Goal: Task Accomplishment & Management: Complete application form

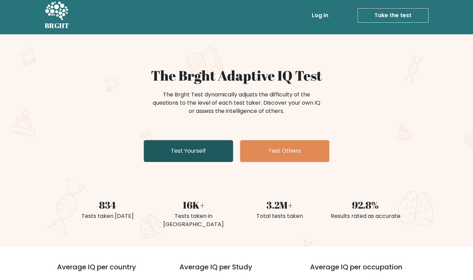
scroll to position [5, 0]
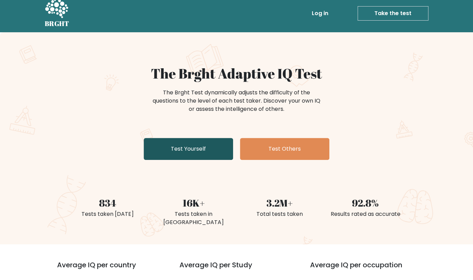
click at [180, 150] on link "Test Yourself" at bounding box center [188, 149] width 89 height 22
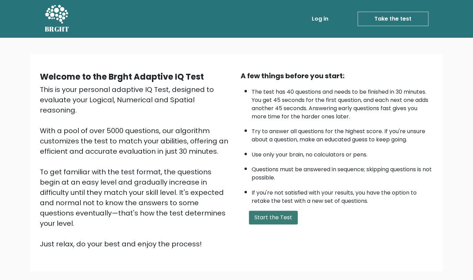
click at [280, 225] on button "Start the Test" at bounding box center [273, 218] width 49 height 14
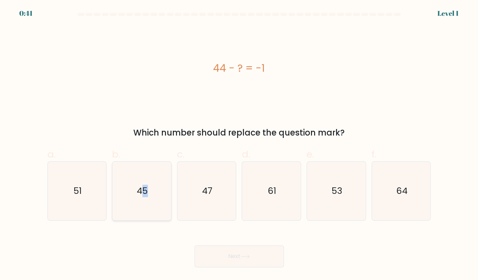
click at [145, 208] on icon "45" at bounding box center [141, 191] width 58 height 58
click at [239, 145] on input "b. 45" at bounding box center [239, 142] width 0 height 4
radio input "true"
click at [274, 262] on button "Next" at bounding box center [238, 257] width 89 height 22
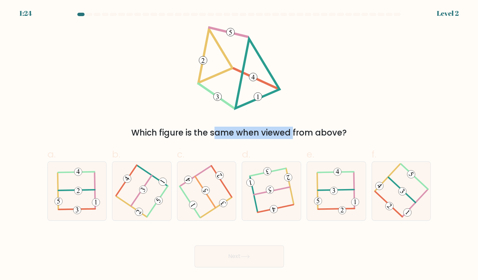
drag, startPoint x: 163, startPoint y: 133, endPoint x: 260, endPoint y: 132, distance: 96.5
click at [256, 132] on div "Which figure is the same when viewed from above?" at bounding box center [239, 133] width 375 height 12
click at [262, 132] on div "Which figure is the same when viewed from above?" at bounding box center [239, 133] width 375 height 12
click at [143, 193] on 352 at bounding box center [143, 189] width 11 height 11
click at [239, 145] on input "b." at bounding box center [239, 142] width 0 height 4
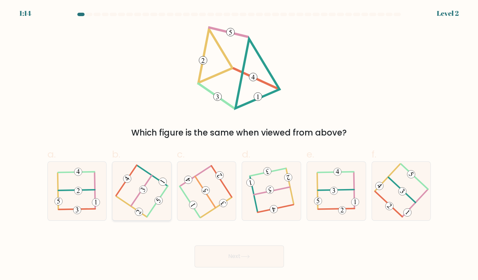
radio input "true"
click at [244, 253] on button "Next" at bounding box center [238, 257] width 89 height 22
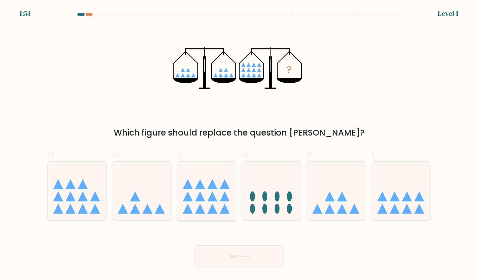
click at [218, 197] on icon at bounding box center [206, 191] width 59 height 48
click at [239, 145] on input "c." at bounding box center [239, 142] width 0 height 4
radio input "true"
click at [254, 258] on button "Next" at bounding box center [238, 257] width 89 height 22
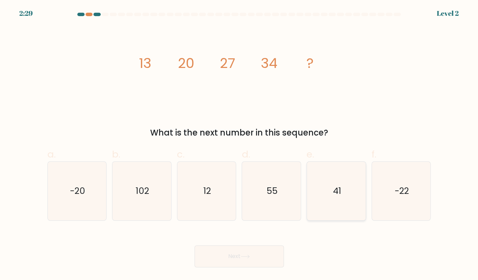
click at [337, 181] on icon "41" at bounding box center [336, 191] width 58 height 58
click at [239, 145] on input "e. 41" at bounding box center [239, 142] width 0 height 4
radio input "true"
click at [234, 274] on body "2:29 Level 2" at bounding box center [239, 140] width 478 height 280
click at [238, 262] on button "Next" at bounding box center [238, 257] width 89 height 22
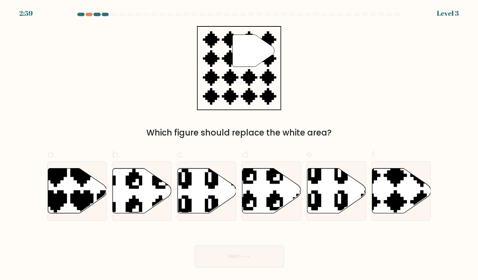
drag, startPoint x: 401, startPoint y: 189, endPoint x: 457, endPoint y: 121, distance: 88.3
click at [457, 121] on form "a." at bounding box center [239, 140] width 478 height 255
click at [407, 197] on icon at bounding box center [401, 190] width 59 height 45
click at [239, 145] on input "f." at bounding box center [239, 142] width 0 height 4
radio input "true"
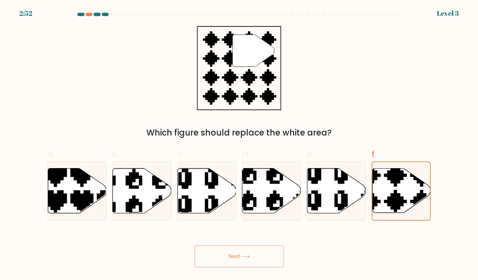
click at [246, 259] on icon at bounding box center [244, 257] width 9 height 4
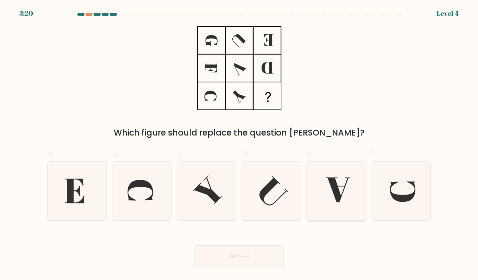
click at [341, 186] on icon at bounding box center [338, 190] width 24 height 25
click at [239, 145] on input "e." at bounding box center [239, 142] width 0 height 4
radio input "true"
click at [412, 187] on icon at bounding box center [401, 191] width 58 height 58
click at [239, 145] on input "f." at bounding box center [239, 142] width 0 height 4
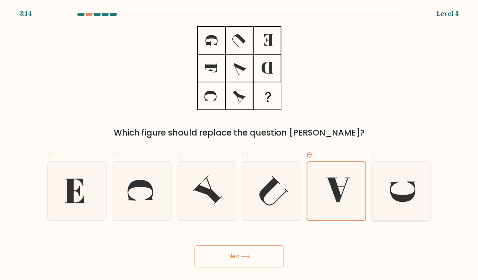
radio input "true"
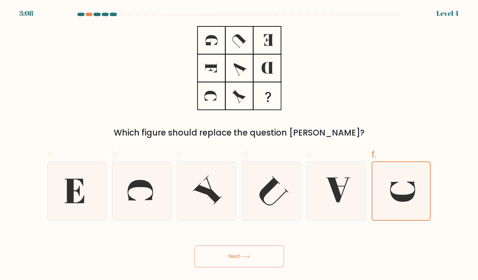
click at [262, 258] on button "Next" at bounding box center [238, 257] width 89 height 22
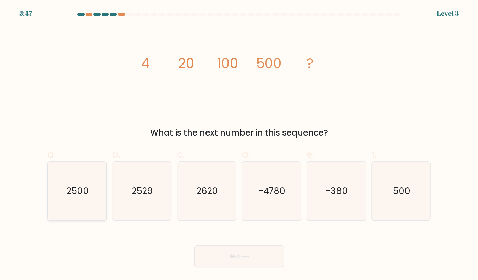
click at [97, 177] on icon "2500" at bounding box center [77, 191] width 58 height 58
click at [239, 145] on input "a. 2500" at bounding box center [239, 142] width 0 height 4
radio input "true"
click at [249, 259] on button "Next" at bounding box center [238, 257] width 89 height 22
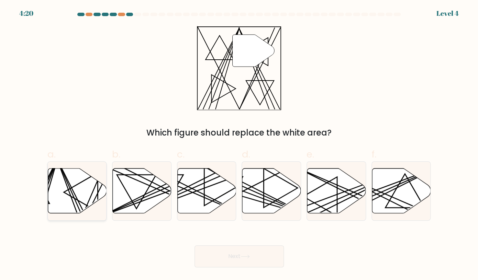
click at [75, 189] on icon at bounding box center [77, 190] width 59 height 45
click at [239, 145] on input "a." at bounding box center [239, 142] width 0 height 4
radio input "true"
click at [261, 257] on button "Next" at bounding box center [238, 257] width 89 height 22
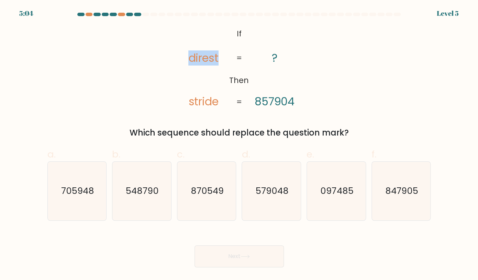
drag, startPoint x: 181, startPoint y: 103, endPoint x: 241, endPoint y: 105, distance: 60.2
click at [240, 105] on icon "@import url('https://fonts.googleapis.com/css?family=Abril+Fatface:400,100,100i…" at bounding box center [239, 68] width 136 height 84
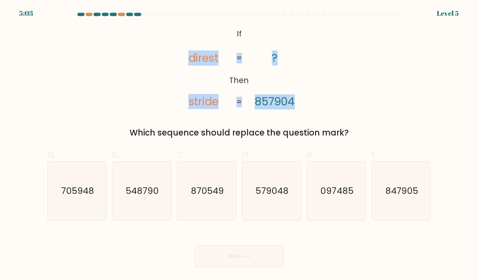
click at [240, 105] on tspan "=" at bounding box center [238, 102] width 5 height 11
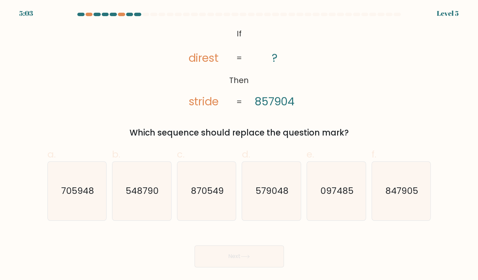
click at [193, 96] on tspan "stride" at bounding box center [203, 101] width 30 height 15
drag, startPoint x: 252, startPoint y: 102, endPoint x: 285, endPoint y: 106, distance: 33.3
click at [284, 106] on icon "@import url('https://fonts.googleapis.com/css?family=Abril+Fatface:400,100,100i…" at bounding box center [239, 68] width 136 height 84
click at [285, 106] on tspan "857904" at bounding box center [274, 101] width 40 height 15
click at [292, 125] on div "@import url('https://fonts.googleapis.com/css?family=Abril+Fatface:400,100,100i…" at bounding box center [238, 82] width 391 height 113
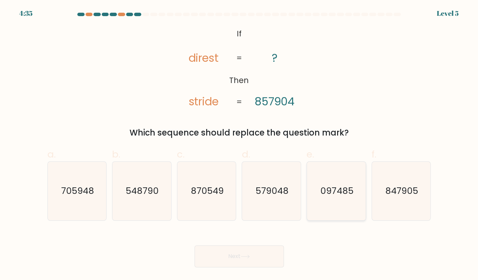
click at [338, 192] on text "097485" at bounding box center [336, 191] width 33 height 12
click at [239, 145] on input "e. 097485" at bounding box center [239, 142] width 0 height 4
radio input "true"
click at [262, 256] on button "Next" at bounding box center [238, 257] width 89 height 22
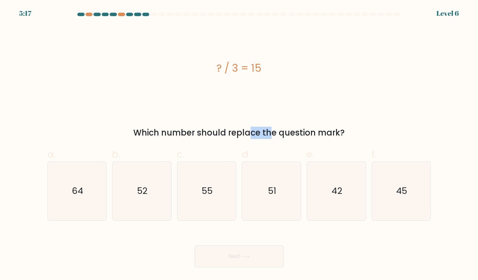
drag, startPoint x: 222, startPoint y: 127, endPoint x: 301, endPoint y: 133, distance: 79.2
click at [267, 129] on div "Which number should replace the question mark?" at bounding box center [239, 133] width 375 height 12
click at [320, 134] on div "Which number should replace the question mark?" at bounding box center [239, 133] width 375 height 12
click at [244, 123] on div "? / 3 = 15 Which number should replace the question mark?" at bounding box center [238, 82] width 391 height 113
click at [399, 215] on icon "45" at bounding box center [401, 191] width 58 height 58
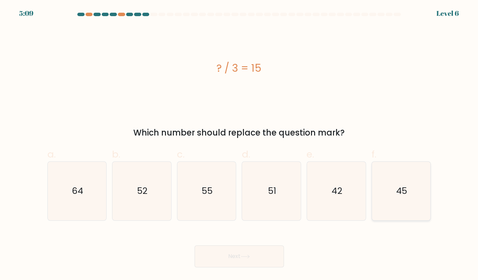
click at [239, 145] on input "f. 45" at bounding box center [239, 142] width 0 height 4
radio input "true"
click at [244, 252] on button "Next" at bounding box center [238, 257] width 89 height 22
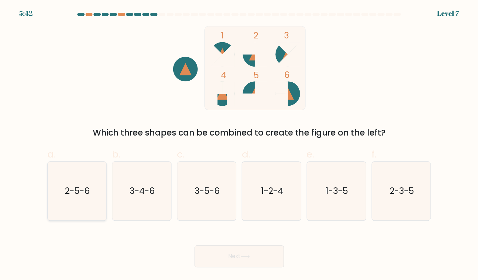
click at [84, 193] on text "2-5-6" at bounding box center [77, 191] width 25 height 12
click at [239, 145] on input "a. 2-5-6" at bounding box center [239, 142] width 0 height 4
radio input "true"
click at [235, 247] on button "Next" at bounding box center [238, 257] width 89 height 22
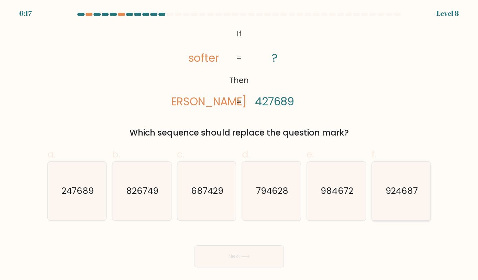
click at [425, 218] on icon "924687" at bounding box center [401, 191] width 58 height 58
click at [239, 145] on input "f. 924687" at bounding box center [239, 142] width 0 height 4
radio input "true"
click at [262, 258] on button "Next" at bounding box center [238, 257] width 89 height 22
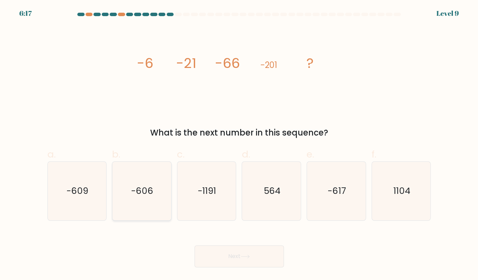
click at [147, 188] on text "-606" at bounding box center [142, 191] width 22 height 12
click at [239, 145] on input "b. -606" at bounding box center [239, 142] width 0 height 4
radio input "true"
click at [249, 257] on icon at bounding box center [245, 256] width 8 height 3
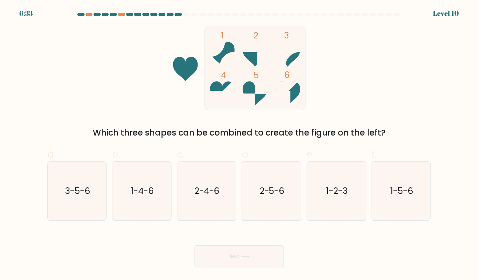
click at [200, 224] on form at bounding box center [239, 140] width 478 height 255
click at [202, 180] on icon "2-4-6" at bounding box center [206, 191] width 58 height 58
click at [239, 145] on input "c. 2-4-6" at bounding box center [239, 142] width 0 height 4
radio input "true"
click at [247, 258] on icon at bounding box center [244, 257] width 9 height 4
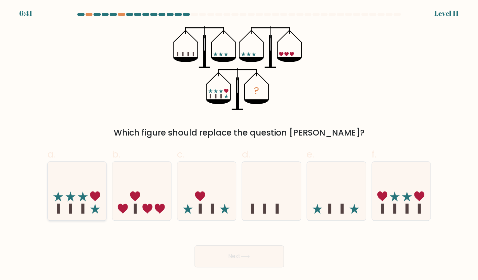
click at [97, 198] on icon at bounding box center [95, 196] width 10 height 10
click at [239, 145] on input "a." at bounding box center [239, 142] width 0 height 4
radio input "true"
click at [260, 254] on button "Next" at bounding box center [238, 257] width 89 height 22
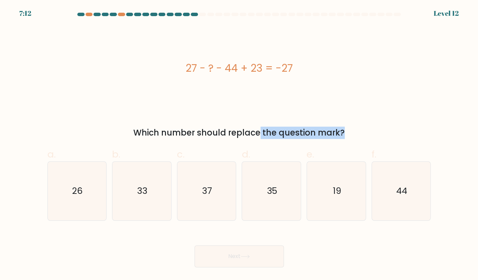
drag, startPoint x: 265, startPoint y: 132, endPoint x: 295, endPoint y: 133, distance: 29.9
click at [291, 133] on div "Which number should replace the question mark?" at bounding box center [239, 133] width 375 height 12
click at [295, 133] on div "Which number should replace the question mark?" at bounding box center [239, 133] width 375 height 12
drag, startPoint x: 295, startPoint y: 133, endPoint x: 265, endPoint y: 134, distance: 30.2
click at [294, 133] on div "Which number should replace the question mark?" at bounding box center [239, 133] width 375 height 12
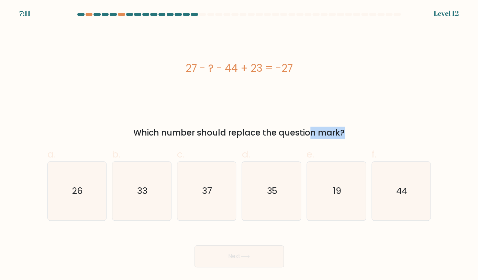
drag, startPoint x: 265, startPoint y: 134, endPoint x: 246, endPoint y: 134, distance: 19.2
click at [246, 133] on div "Which number should replace the question mark?" at bounding box center [239, 133] width 375 height 12
click at [246, 134] on div "Which number should replace the question mark?" at bounding box center [239, 133] width 375 height 12
drag, startPoint x: 246, startPoint y: 134, endPoint x: 242, endPoint y: 133, distance: 3.5
click at [246, 134] on div "Which number should replace the question mark?" at bounding box center [239, 133] width 375 height 12
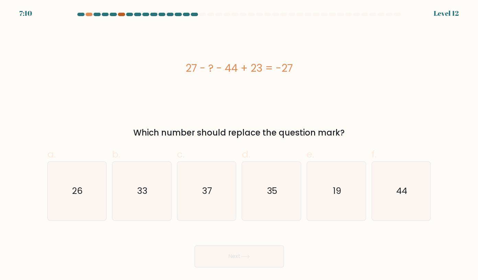
click at [120, 15] on div at bounding box center [121, 14] width 7 height 3
click at [199, 74] on div "27 - ? - 44 + 23 = -27" at bounding box center [238, 67] width 383 height 15
click at [230, 137] on div "Which number should replace the question mark?" at bounding box center [239, 133] width 375 height 12
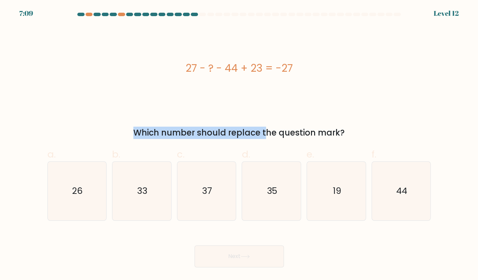
drag, startPoint x: 191, startPoint y: 129, endPoint x: 250, endPoint y: 137, distance: 59.9
click at [245, 137] on div "27 - ? - 44 + 23 = -27 Which number should replace the question mark?" at bounding box center [238, 82] width 391 height 113
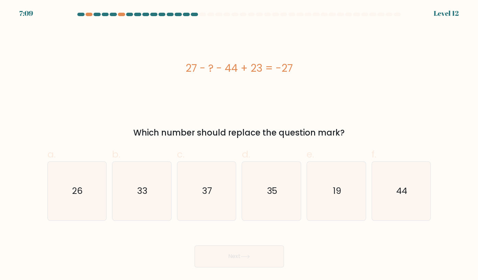
click at [284, 140] on form "a." at bounding box center [239, 140] width 478 height 255
drag, startPoint x: 283, startPoint y: 75, endPoint x: 291, endPoint y: 78, distance: 8.0
click at [291, 78] on div "27 - ? - 44 + 23 = -27" at bounding box center [238, 68] width 383 height 84
drag, startPoint x: 291, startPoint y: 78, endPoint x: 280, endPoint y: 70, distance: 13.2
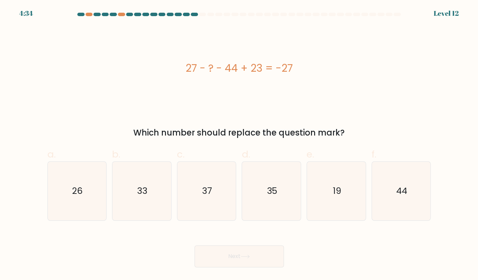
click at [280, 70] on div "27 - ? - 44 + 23 = -27" at bounding box center [238, 68] width 383 height 84
click at [280, 70] on div "27 - ? - 44 + 23 = -27" at bounding box center [238, 67] width 383 height 15
drag, startPoint x: 280, startPoint y: 70, endPoint x: 295, endPoint y: 69, distance: 14.4
click at [295, 69] on div "27 - ? - 44 + 23 = -27" at bounding box center [238, 67] width 383 height 15
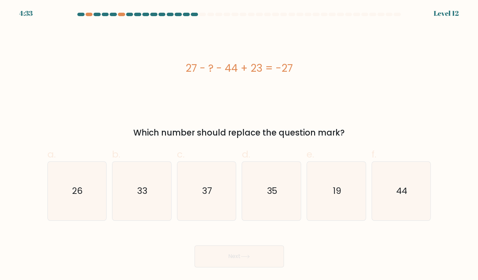
drag, startPoint x: 291, startPoint y: 68, endPoint x: 280, endPoint y: 68, distance: 11.0
click at [280, 68] on div "27 - ? - 44 + 23 = -27" at bounding box center [238, 67] width 383 height 15
click at [279, 68] on div "27 - ? - 44 + 23 = -27" at bounding box center [238, 67] width 383 height 15
click at [159, 172] on icon "33" at bounding box center [141, 191] width 58 height 58
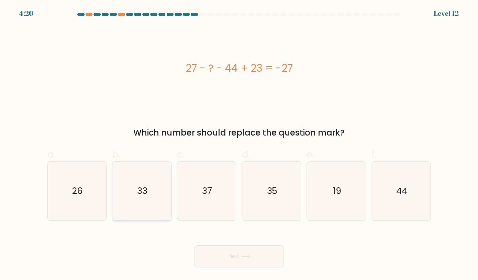
click at [239, 145] on input "b. 33" at bounding box center [239, 142] width 0 height 4
radio input "true"
click at [242, 257] on button "Next" at bounding box center [238, 257] width 89 height 22
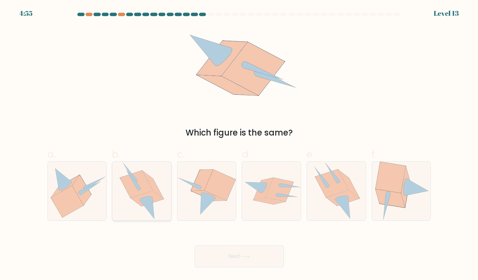
click at [143, 179] on icon at bounding box center [136, 184] width 33 height 27
click at [239, 145] on input "b." at bounding box center [239, 142] width 0 height 4
radio input "true"
click at [254, 255] on button "Next" at bounding box center [238, 257] width 89 height 22
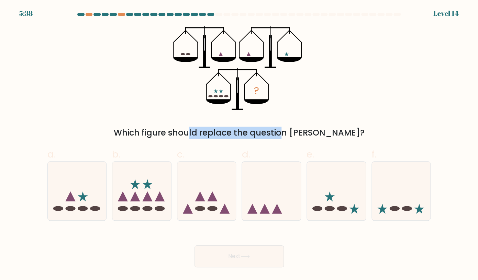
drag, startPoint x: 172, startPoint y: 131, endPoint x: 270, endPoint y: 134, distance: 97.9
click at [249, 133] on div "Which figure should replace the question mark?" at bounding box center [239, 133] width 375 height 12
click at [270, 134] on div "Which figure should replace the question mark?" at bounding box center [239, 133] width 375 height 12
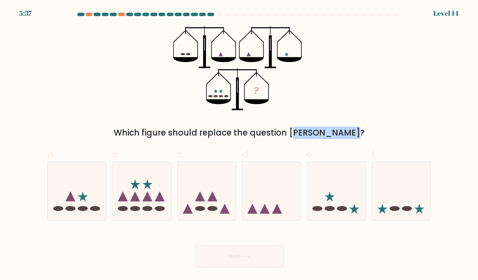
drag, startPoint x: 270, startPoint y: 134, endPoint x: 279, endPoint y: 134, distance: 8.6
click at [279, 134] on div "Which figure should replace the question mark?" at bounding box center [239, 133] width 375 height 12
click at [282, 134] on div "Which figure should replace the question mark?" at bounding box center [239, 133] width 375 height 12
click at [281, 134] on div "Which figure should replace the question mark?" at bounding box center [239, 133] width 375 height 12
drag, startPoint x: 256, startPoint y: 132, endPoint x: 219, endPoint y: 130, distance: 36.5
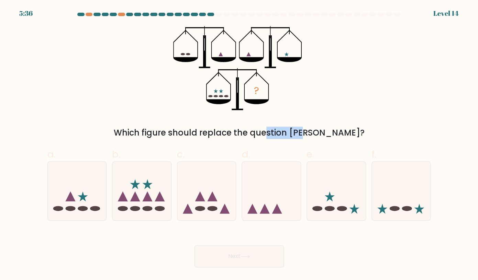
click at [226, 130] on div "Which figure should replace the question mark?" at bounding box center [239, 133] width 375 height 12
click at [219, 130] on div "Which figure should replace the question mark?" at bounding box center [239, 133] width 375 height 12
click at [83, 206] on ellipse at bounding box center [83, 208] width 10 height 5
click at [239, 145] on input "a." at bounding box center [239, 142] width 0 height 4
radio input "true"
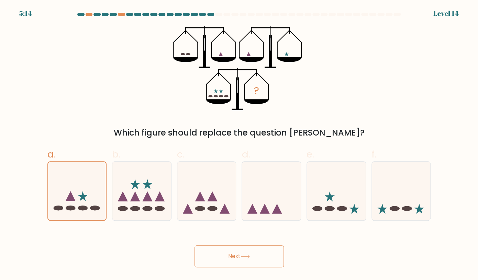
click at [251, 254] on button "Next" at bounding box center [238, 257] width 89 height 22
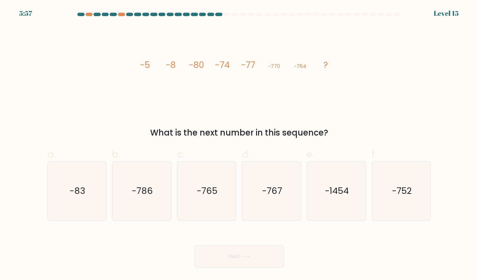
drag, startPoint x: 168, startPoint y: 64, endPoint x: 174, endPoint y: 64, distance: 6.9
click at [170, 64] on icon "image/svg+xml -5 -8 -80 -74 -77 -770 -764 ?" at bounding box center [239, 68] width 206 height 84
click at [175, 64] on tspan "-8" at bounding box center [171, 65] width 10 height 12
click at [198, 86] on icon "image/svg+xml -5 -8 -80 -74 -77 -770 -764 ?" at bounding box center [239, 68] width 206 height 84
click at [302, 66] on tspan "-764" at bounding box center [299, 66] width 12 height 7
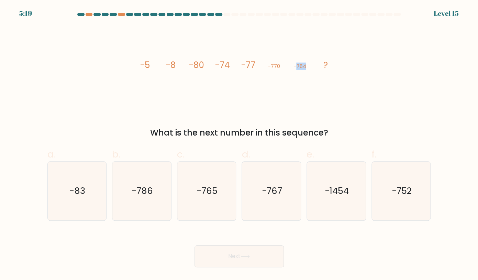
click at [302, 66] on tspan "-764" at bounding box center [299, 66] width 12 height 7
click at [297, 90] on icon "image/svg+xml -5 -8 -80 -74 -77 -770 -764 ?" at bounding box center [239, 68] width 206 height 84
click at [273, 192] on text "-767" at bounding box center [272, 191] width 20 height 12
click at [239, 145] on input "d. -767" at bounding box center [239, 142] width 0 height 4
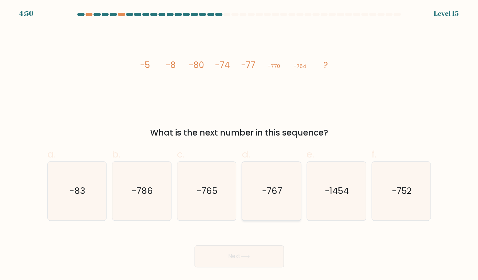
radio input "true"
click at [257, 250] on button "Next" at bounding box center [238, 257] width 89 height 22
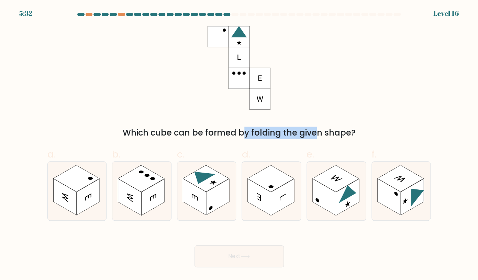
drag, startPoint x: 223, startPoint y: 135, endPoint x: 302, endPoint y: 136, distance: 79.7
click at [293, 136] on div "Which cube can be formed by folding the given shape?" at bounding box center [239, 133] width 375 height 12
click at [302, 136] on div "Which cube can be formed by folding the given shape?" at bounding box center [239, 133] width 375 height 12
click at [287, 135] on div "Which cube can be formed by folding the given shape?" at bounding box center [239, 133] width 375 height 12
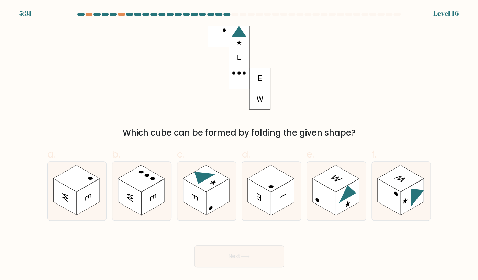
click at [291, 136] on div "Which cube can be formed by folding the given shape?" at bounding box center [239, 133] width 375 height 12
click at [152, 187] on rect at bounding box center [152, 197] width 23 height 36
click at [239, 145] on input "b." at bounding box center [239, 142] width 0 height 4
radio input "true"
click at [251, 253] on button "Next" at bounding box center [238, 257] width 89 height 22
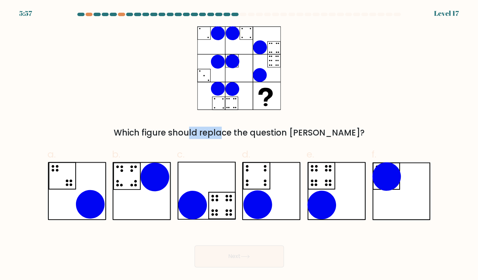
drag, startPoint x: 172, startPoint y: 131, endPoint x: 299, endPoint y: 133, distance: 127.4
click at [251, 134] on div "Which figure should replace the question mark?" at bounding box center [239, 133] width 375 height 12
click at [299, 133] on div "Which figure should replace the question mark?" at bounding box center [239, 133] width 375 height 12
click at [201, 203] on icon at bounding box center [192, 205] width 29 height 29
click at [239, 145] on input "c." at bounding box center [239, 142] width 0 height 4
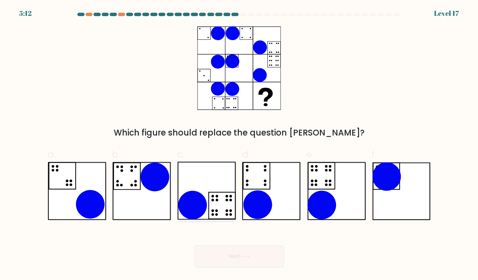
radio input "true"
click at [243, 245] on div "Next" at bounding box center [238, 248] width 391 height 38
click at [245, 256] on icon at bounding box center [244, 257] width 9 height 4
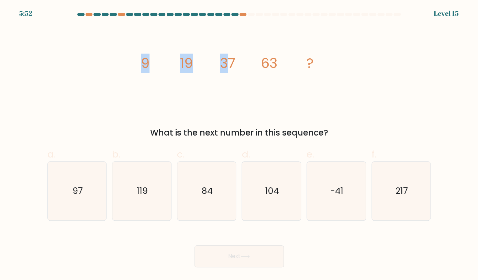
drag, startPoint x: 214, startPoint y: 61, endPoint x: 234, endPoint y: 62, distance: 20.3
click at [238, 62] on div "image/svg+xml 9 19 37 63 ? What is the next number in this sequence?" at bounding box center [238, 82] width 391 height 113
click at [234, 62] on tspan "37" at bounding box center [226, 63] width 15 height 19
click at [242, 103] on icon "image/svg+xml 9 19 37 63 ?" at bounding box center [239, 68] width 206 height 84
drag, startPoint x: 256, startPoint y: 64, endPoint x: 299, endPoint y: 64, distance: 42.6
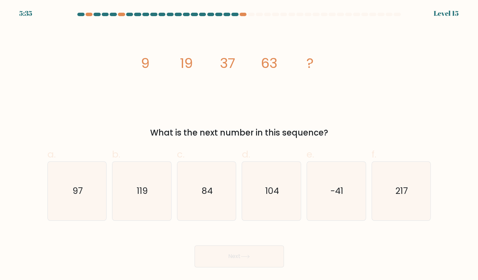
click at [299, 64] on icon "image/svg+xml 9 19 37 63 ?" at bounding box center [239, 68] width 206 height 84
drag, startPoint x: 222, startPoint y: 60, endPoint x: 257, endPoint y: 61, distance: 35.7
click at [252, 61] on icon "image/svg+xml 9 19 37 63 ?" at bounding box center [239, 68] width 206 height 84
click at [262, 61] on tspan "63" at bounding box center [268, 63] width 16 height 19
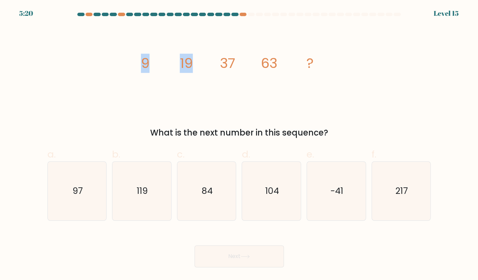
drag, startPoint x: 224, startPoint y: 59, endPoint x: 247, endPoint y: 62, distance: 23.1
click at [247, 62] on icon "image/svg+xml 9 19 37 63 ?" at bounding box center [239, 68] width 206 height 84
click at [225, 61] on tspan "37" at bounding box center [226, 63] width 15 height 19
drag, startPoint x: 227, startPoint y: 61, endPoint x: 213, endPoint y: 59, distance: 14.3
click at [225, 61] on tspan "37" at bounding box center [226, 63] width 15 height 19
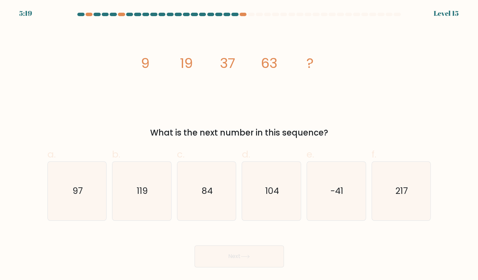
drag, startPoint x: 213, startPoint y: 59, endPoint x: 242, endPoint y: 60, distance: 29.2
click at [239, 59] on icon "image/svg+xml 9 19 37 63 ?" at bounding box center [239, 68] width 206 height 84
click at [225, 60] on tspan "37" at bounding box center [226, 63] width 15 height 19
drag, startPoint x: 225, startPoint y: 60, endPoint x: 267, endPoint y: 65, distance: 42.5
click at [267, 65] on g "9 19 37 63 ?" at bounding box center [226, 63] width 173 height 19
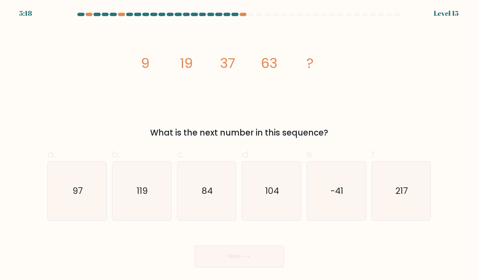
click at [251, 62] on icon "image/svg+xml 9 19 37 63 ?" at bounding box center [239, 68] width 206 height 84
drag, startPoint x: 252, startPoint y: 63, endPoint x: 263, endPoint y: 63, distance: 11.3
click at [264, 64] on icon "image/svg+xml 9 19 37 63 ?" at bounding box center [239, 68] width 206 height 84
click at [197, 66] on icon "image/svg+xml 9 19 37 63 ?" at bounding box center [239, 68] width 206 height 84
drag, startPoint x: 181, startPoint y: 63, endPoint x: 227, endPoint y: 63, distance: 46.0
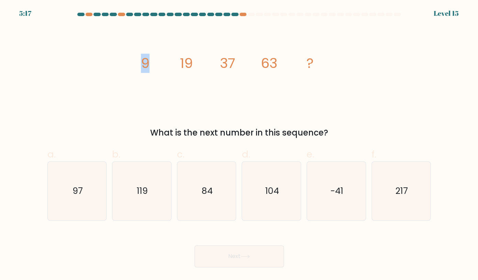
click at [221, 64] on g "9 19 37 63 ?" at bounding box center [226, 63] width 173 height 19
click at [227, 63] on tspan "37" at bounding box center [226, 63] width 15 height 19
click at [244, 95] on icon "image/svg+xml 9 19 37 63 ?" at bounding box center [239, 68] width 206 height 84
drag, startPoint x: 143, startPoint y: 64, endPoint x: 195, endPoint y: 63, distance: 52.2
click at [198, 64] on icon "image/svg+xml 9 19 37 63 ?" at bounding box center [239, 68] width 206 height 84
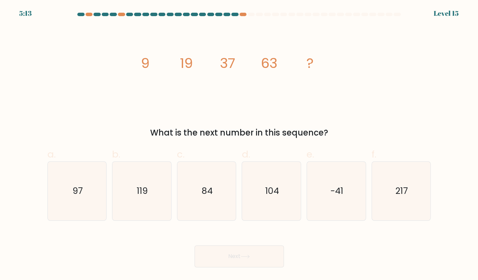
click at [194, 63] on icon "image/svg+xml 9 19 37 63 ?" at bounding box center [239, 68] width 206 height 84
drag, startPoint x: 182, startPoint y: 64, endPoint x: 209, endPoint y: 63, distance: 27.2
click at [209, 63] on icon "image/svg+xml 9 19 37 63 ?" at bounding box center [239, 68] width 206 height 84
drag, startPoint x: 228, startPoint y: 60, endPoint x: 235, endPoint y: 62, distance: 7.3
click at [229, 60] on tspan "37" at bounding box center [226, 63] width 15 height 19
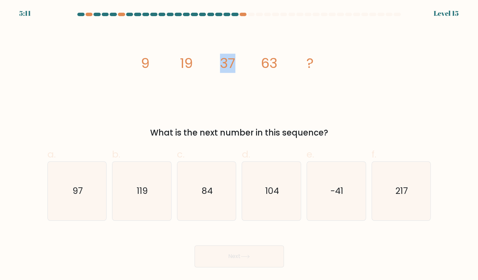
drag, startPoint x: 221, startPoint y: 62, endPoint x: 240, endPoint y: 64, distance: 19.3
click at [240, 64] on icon "image/svg+xml 9 19 37 63 ?" at bounding box center [239, 68] width 206 height 84
click at [226, 63] on tspan "37" at bounding box center [226, 63] width 15 height 19
drag, startPoint x: 215, startPoint y: 62, endPoint x: 266, endPoint y: 66, distance: 51.3
click at [266, 66] on icon "image/svg+xml 9 19 37 63 ?" at bounding box center [239, 68] width 206 height 84
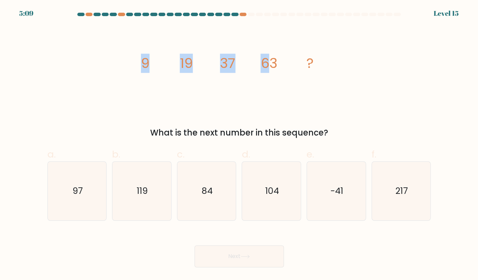
click at [265, 66] on tspan "63" at bounding box center [268, 63] width 16 height 19
drag, startPoint x: 268, startPoint y: 64, endPoint x: 276, endPoint y: 65, distance: 8.6
click at [276, 65] on tspan "63" at bounding box center [268, 63] width 16 height 19
drag, startPoint x: 200, startPoint y: 61, endPoint x: 195, endPoint y: 63, distance: 5.3
click at [200, 61] on icon "image/svg+xml 9 19 37 63 ?" at bounding box center [239, 68] width 206 height 84
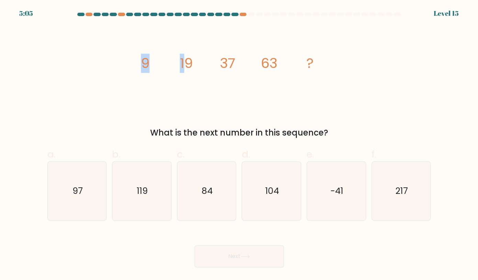
drag, startPoint x: 185, startPoint y: 64, endPoint x: 212, endPoint y: 63, distance: 26.1
click at [212, 63] on icon "image/svg+xml 9 19 37 63 ?" at bounding box center [239, 68] width 206 height 84
click at [240, 80] on icon "image/svg+xml 9 19 37 63 ?" at bounding box center [239, 68] width 206 height 84
drag, startPoint x: 180, startPoint y: 67, endPoint x: 195, endPoint y: 66, distance: 15.2
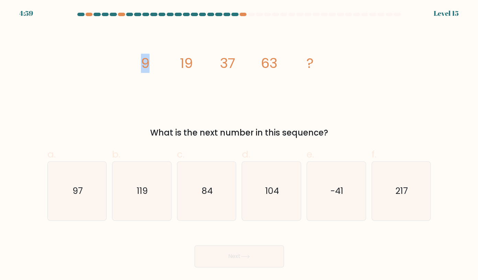
click at [195, 66] on icon "image/svg+xml 9 19 37 63 ?" at bounding box center [239, 68] width 206 height 84
drag, startPoint x: 218, startPoint y: 64, endPoint x: 230, endPoint y: 66, distance: 12.3
click at [230, 66] on icon "image/svg+xml 9 19 37 63 ?" at bounding box center [239, 68] width 206 height 84
click at [225, 68] on tspan "37" at bounding box center [226, 63] width 15 height 19
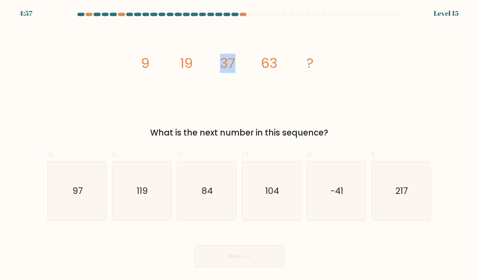
drag, startPoint x: 225, startPoint y: 69, endPoint x: 239, endPoint y: 70, distance: 14.1
click at [227, 69] on tspan "37" at bounding box center [226, 63] width 15 height 19
click at [246, 83] on icon "image/svg+xml 9 19 37 63 ?" at bounding box center [239, 68] width 206 height 84
drag, startPoint x: 223, startPoint y: 64, endPoint x: 240, endPoint y: 64, distance: 17.2
click at [240, 64] on icon "image/svg+xml 9 19 37 63 ?" at bounding box center [239, 68] width 206 height 84
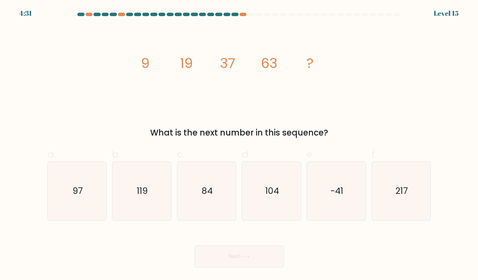
click at [240, 64] on icon "image/svg+xml 9 19 37 63 ?" at bounding box center [239, 68] width 206 height 84
click at [247, 91] on icon "image/svg+xml 9 19 37 63 ?" at bounding box center [239, 68] width 206 height 84
drag, startPoint x: 220, startPoint y: 64, endPoint x: 247, endPoint y: 67, distance: 27.6
click at [247, 67] on icon "image/svg+xml 9 19 37 63 ?" at bounding box center [239, 68] width 206 height 84
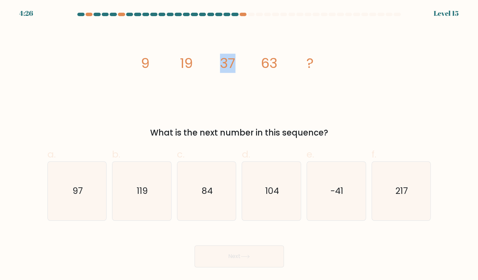
drag, startPoint x: 220, startPoint y: 60, endPoint x: 235, endPoint y: 63, distance: 14.6
click at [235, 63] on tspan "37" at bounding box center [226, 63] width 15 height 19
drag, startPoint x: 268, startPoint y: 64, endPoint x: 273, endPoint y: 65, distance: 5.2
click at [273, 65] on icon "image/svg+xml 9 19 37 63 ?" at bounding box center [239, 68] width 206 height 84
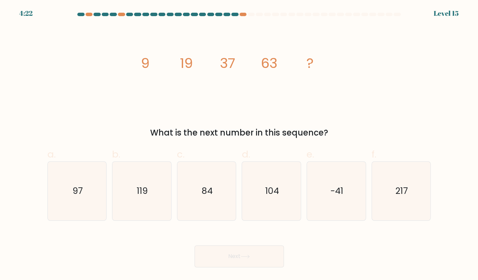
click at [273, 65] on tspan "63" at bounding box center [268, 63] width 16 height 19
drag, startPoint x: 258, startPoint y: 60, endPoint x: 277, endPoint y: 64, distance: 19.6
click at [277, 64] on icon "image/svg+xml 9 19 37 63 ?" at bounding box center [239, 68] width 206 height 84
click at [277, 64] on tspan "63" at bounding box center [268, 63] width 16 height 19
drag, startPoint x: 259, startPoint y: 60, endPoint x: 276, endPoint y: 65, distance: 17.4
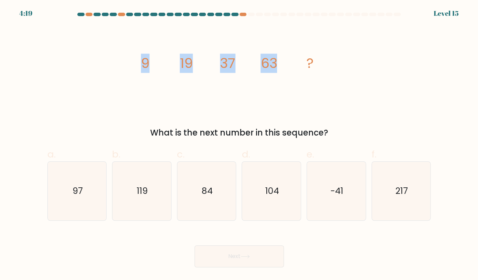
click at [276, 65] on icon "image/svg+xml 9 19 37 63 ?" at bounding box center [239, 68] width 206 height 84
click at [275, 64] on tspan "63" at bounding box center [268, 63] width 16 height 19
drag, startPoint x: 271, startPoint y: 64, endPoint x: 252, endPoint y: 60, distance: 19.5
click at [252, 60] on icon "image/svg+xml 9 19 37 63 ?" at bounding box center [239, 68] width 206 height 84
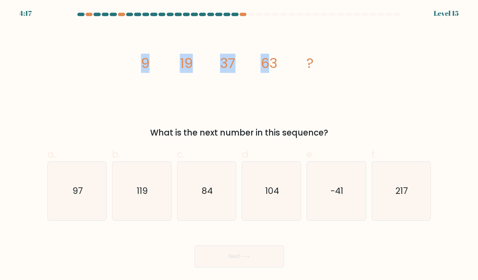
drag, startPoint x: 256, startPoint y: 60, endPoint x: 271, endPoint y: 63, distance: 15.0
click at [271, 63] on icon "image/svg+xml 9 19 37 63 ?" at bounding box center [239, 68] width 206 height 84
click at [271, 63] on tspan "63" at bounding box center [268, 63] width 16 height 19
drag, startPoint x: 271, startPoint y: 63, endPoint x: 260, endPoint y: 62, distance: 11.0
click at [260, 62] on tspan "63" at bounding box center [268, 63] width 16 height 19
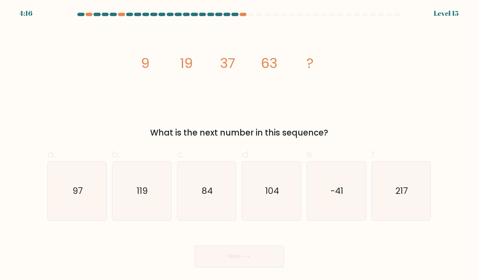
click at [260, 62] on icon "image/svg+xml 9 19 37 63 ?" at bounding box center [239, 68] width 206 height 84
click at [266, 63] on tspan "63" at bounding box center [268, 63] width 16 height 19
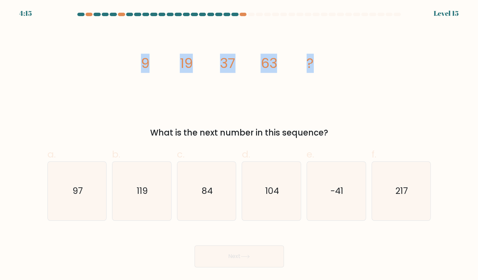
click at [266, 63] on tspan "63" at bounding box center [268, 63] width 16 height 19
click at [231, 60] on tspan "37" at bounding box center [226, 63] width 15 height 19
click at [264, 63] on tspan "63" at bounding box center [268, 63] width 16 height 19
click at [263, 63] on tspan "63" at bounding box center [268, 63] width 16 height 19
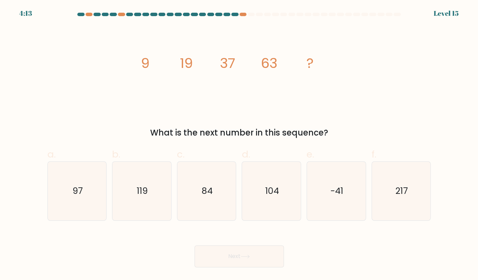
click at [216, 61] on icon "image/svg+xml 9 19 37 63 ?" at bounding box center [239, 68] width 206 height 84
drag, startPoint x: 217, startPoint y: 61, endPoint x: 230, endPoint y: 63, distance: 13.1
click at [219, 62] on icon "image/svg+xml 9 19 37 63 ?" at bounding box center [239, 68] width 206 height 84
click at [230, 63] on tspan "37" at bounding box center [226, 63] width 15 height 19
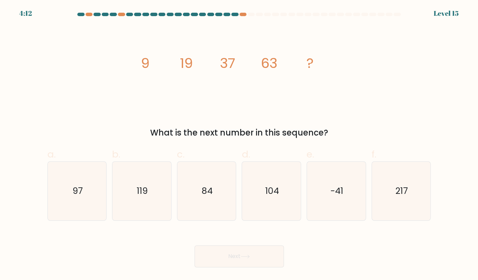
click at [273, 68] on tspan "63" at bounding box center [268, 63] width 16 height 19
click at [272, 69] on tspan "63" at bounding box center [268, 63] width 16 height 19
click at [266, 81] on icon "image/svg+xml 9 19 37 63 ?" at bounding box center [239, 68] width 206 height 84
click at [267, 81] on icon "image/svg+xml 9 19 37 63 ?" at bounding box center [239, 68] width 206 height 84
click at [265, 65] on tspan "63" at bounding box center [268, 63] width 16 height 19
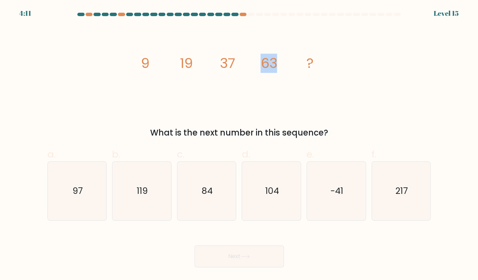
drag, startPoint x: 265, startPoint y: 65, endPoint x: 268, endPoint y: 69, distance: 5.1
click at [265, 65] on tspan "63" at bounding box center [268, 63] width 16 height 19
click at [295, 106] on icon "image/svg+xml 9 19 37 63 ?" at bounding box center [239, 68] width 206 height 84
click at [256, 61] on icon "image/svg+xml 9 19 37 63 ?" at bounding box center [239, 68] width 206 height 84
click at [257, 62] on icon "image/svg+xml 9 19 37 63 ?" at bounding box center [239, 68] width 206 height 84
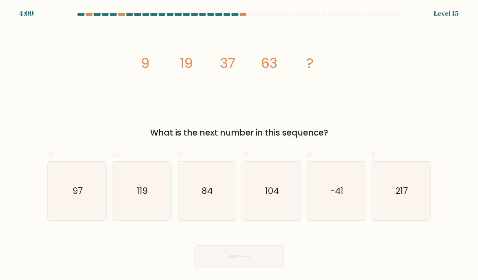
drag, startPoint x: 258, startPoint y: 62, endPoint x: 261, endPoint y: 71, distance: 9.2
click at [259, 64] on icon "image/svg+xml 9 19 37 63 ?" at bounding box center [239, 68] width 206 height 84
click at [261, 74] on icon "image/svg+xml 9 19 37 63 ?" at bounding box center [239, 68] width 206 height 84
click at [269, 60] on tspan "63" at bounding box center [268, 63] width 16 height 19
drag, startPoint x: 269, startPoint y: 60, endPoint x: 268, endPoint y: 101, distance: 40.5
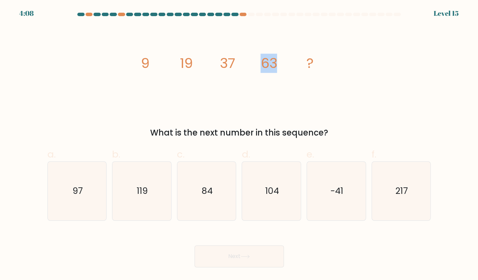
click at [268, 61] on tspan "63" at bounding box center [268, 63] width 16 height 19
click at [273, 102] on icon "image/svg+xml 9 19 37 63 ?" at bounding box center [239, 68] width 206 height 84
drag, startPoint x: 145, startPoint y: 60, endPoint x: 182, endPoint y: 68, distance: 37.8
click at [182, 68] on icon "image/svg+xml 9 19 37 63 ?" at bounding box center [239, 68] width 206 height 84
click at [182, 68] on tspan "19" at bounding box center [186, 63] width 13 height 19
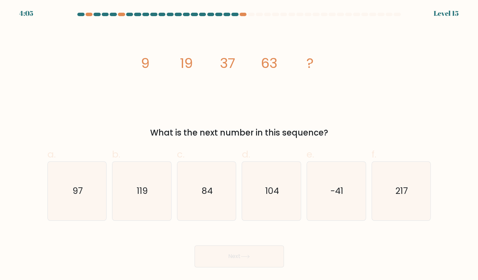
click at [177, 81] on icon "image/svg+xml 9 19 37 63 ?" at bounding box center [239, 68] width 206 height 84
drag, startPoint x: 166, startPoint y: 68, endPoint x: 172, endPoint y: 69, distance: 5.9
click at [172, 69] on icon "image/svg+xml 9 19 37 63 ?" at bounding box center [239, 68] width 206 height 84
drag, startPoint x: 171, startPoint y: 69, endPoint x: 173, endPoint y: 73, distance: 4.7
click at [171, 69] on icon "image/svg+xml 9 19 37 63 ?" at bounding box center [239, 68] width 206 height 84
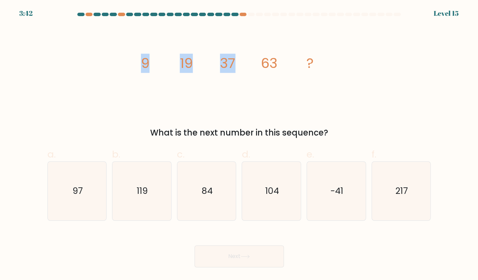
click at [234, 59] on icon "image/svg+xml 9 19 37 63 ?" at bounding box center [239, 68] width 206 height 84
click at [235, 58] on tspan "37" at bounding box center [226, 63] width 15 height 19
drag, startPoint x: 218, startPoint y: 64, endPoint x: 236, endPoint y: 64, distance: 17.2
click at [236, 64] on icon "image/svg+xml 9 19 37 63 ?" at bounding box center [239, 68] width 206 height 84
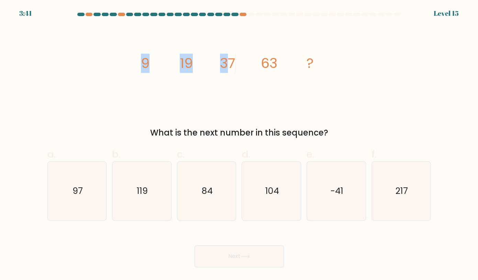
drag, startPoint x: 236, startPoint y: 64, endPoint x: 223, endPoint y: 64, distance: 12.7
click at [224, 64] on icon "image/svg+xml 9 19 37 63 ?" at bounding box center [239, 68] width 206 height 84
click at [223, 64] on tspan "37" at bounding box center [226, 63] width 15 height 19
drag, startPoint x: 227, startPoint y: 61, endPoint x: 232, endPoint y: 61, distance: 5.2
click at [231, 61] on tspan "37" at bounding box center [226, 63] width 15 height 19
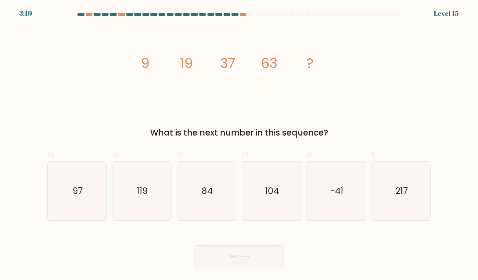
drag, startPoint x: 243, startPoint y: 65, endPoint x: 253, endPoint y: 87, distance: 24.4
click at [243, 65] on icon "image/svg+xml 9 19 37 63 ?" at bounding box center [239, 68] width 206 height 84
drag, startPoint x: 267, startPoint y: 103, endPoint x: 262, endPoint y: 102, distance: 4.9
click at [267, 103] on icon "image/svg+xml 9 19 37 63 ?" at bounding box center [239, 68] width 206 height 84
drag, startPoint x: 222, startPoint y: 63, endPoint x: 308, endPoint y: 62, distance: 86.5
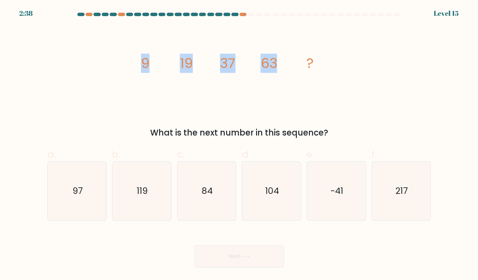
click at [308, 62] on icon "image/svg+xml 9 19 37 63 ?" at bounding box center [239, 68] width 206 height 84
click at [303, 65] on icon "image/svg+xml 9 19 37 63 ?" at bounding box center [239, 68] width 206 height 84
drag, startPoint x: 226, startPoint y: 60, endPoint x: 246, endPoint y: 58, distance: 20.7
click at [245, 58] on icon "image/svg+xml 9 19 37 63 ?" at bounding box center [239, 68] width 206 height 84
click at [266, 62] on tspan "63" at bounding box center [268, 63] width 16 height 19
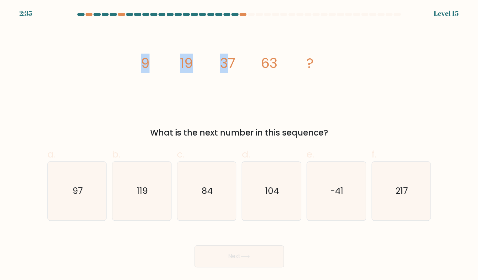
drag, startPoint x: 225, startPoint y: 62, endPoint x: 254, endPoint y: 63, distance: 29.2
click at [247, 63] on icon "image/svg+xml 9 19 37 63 ?" at bounding box center [239, 68] width 206 height 84
click at [262, 64] on tspan "63" at bounding box center [268, 63] width 16 height 19
drag, startPoint x: 265, startPoint y: 64, endPoint x: 281, endPoint y: 65, distance: 15.9
click at [281, 65] on icon "image/svg+xml 9 19 37 63 ?" at bounding box center [239, 68] width 206 height 84
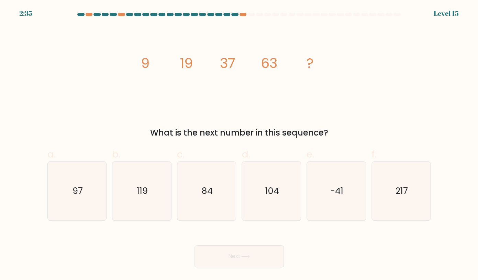
click at [281, 65] on icon "image/svg+xml 9 19 37 63 ?" at bounding box center [239, 68] width 206 height 84
drag, startPoint x: 264, startPoint y: 63, endPoint x: 275, endPoint y: 63, distance: 10.7
click at [275, 63] on tspan "63" at bounding box center [268, 63] width 16 height 19
click at [276, 63] on tspan "63" at bounding box center [268, 63] width 16 height 19
click at [290, 88] on icon "image/svg+xml 9 19 37 63 ?" at bounding box center [239, 68] width 206 height 84
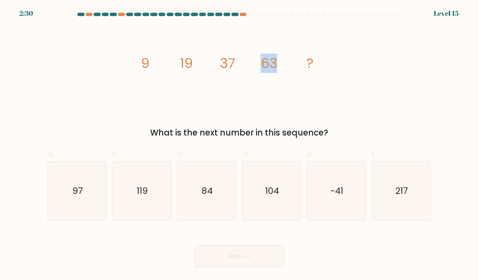
drag, startPoint x: 267, startPoint y: 63, endPoint x: 276, endPoint y: 63, distance: 9.3
click at [276, 63] on tspan "63" at bounding box center [268, 63] width 16 height 19
click at [278, 63] on icon "image/svg+xml 9 19 37 63 ?" at bounding box center [239, 68] width 206 height 84
click at [144, 190] on text "119" at bounding box center [142, 191] width 11 height 12
click at [239, 145] on input "b. 119" at bounding box center [239, 142] width 0 height 4
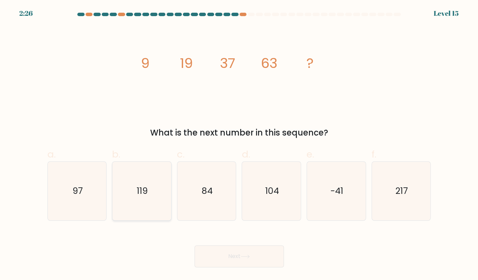
radio input "true"
click at [248, 250] on button "Next" at bounding box center [238, 257] width 89 height 22
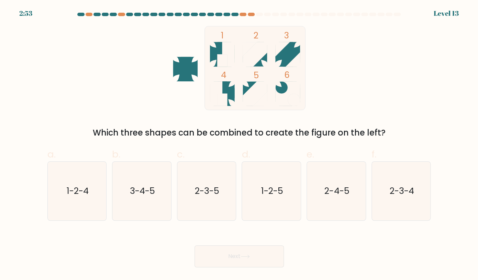
click at [172, 224] on form at bounding box center [239, 140] width 478 height 255
click at [196, 211] on icon "2-3-5" at bounding box center [206, 191] width 58 height 58
click at [239, 145] on input "c. 2-3-5" at bounding box center [239, 142] width 0 height 4
radio input "true"
click at [245, 254] on button "Next" at bounding box center [238, 257] width 89 height 22
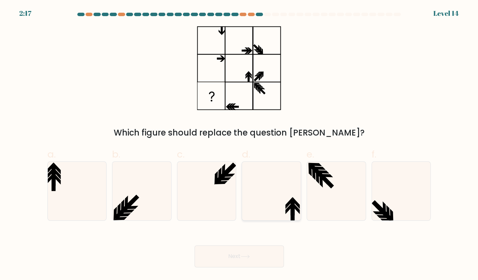
click at [281, 191] on icon at bounding box center [271, 191] width 58 height 58
click at [287, 179] on icon at bounding box center [271, 191] width 58 height 58
click at [239, 145] on input "d." at bounding box center [239, 142] width 0 height 4
radio input "true"
click at [257, 257] on button "Next" at bounding box center [238, 257] width 89 height 22
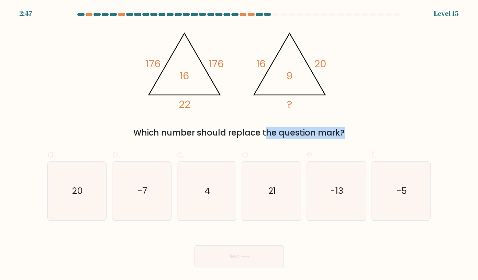
drag, startPoint x: 274, startPoint y: 131, endPoint x: 294, endPoint y: 134, distance: 20.2
click at [282, 131] on div "Which number should replace the question mark?" at bounding box center [239, 133] width 375 height 12
click at [294, 134] on div "Which number should replace the question mark?" at bounding box center [239, 133] width 375 height 12
click at [203, 211] on icon "4" at bounding box center [206, 191] width 58 height 58
click at [239, 145] on input "c. 4" at bounding box center [239, 142] width 0 height 4
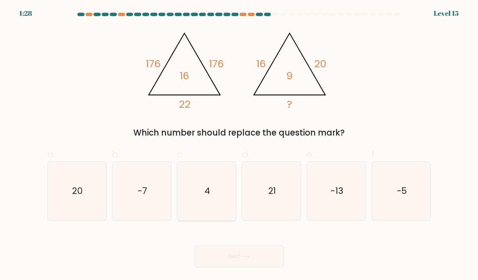
radio input "true"
click at [260, 251] on button "Next" at bounding box center [238, 257] width 89 height 22
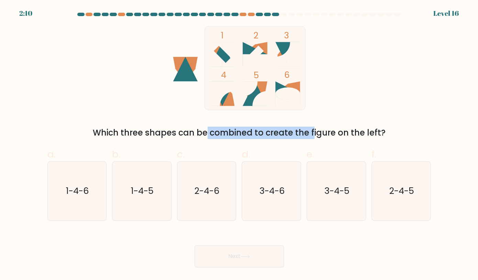
drag, startPoint x: 156, startPoint y: 134, endPoint x: 297, endPoint y: 135, distance: 141.2
click at [294, 135] on div "Which three shapes can be combined to create the figure on the left?" at bounding box center [239, 133] width 375 height 12
click at [300, 135] on div "Which three shapes can be combined to create the figure on the left?" at bounding box center [239, 133] width 375 height 12
click at [353, 184] on icon "3-4-5" at bounding box center [336, 191] width 58 height 58
click at [239, 145] on input "e. 3-4-5" at bounding box center [239, 142] width 0 height 4
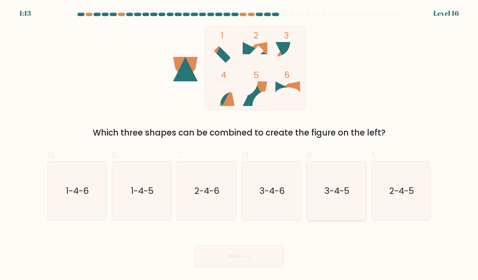
radio input "true"
drag, startPoint x: 242, startPoint y: 271, endPoint x: 241, endPoint y: 267, distance: 4.2
click at [242, 271] on body "1:13 Level 16" at bounding box center [239, 140] width 478 height 280
click at [244, 257] on icon at bounding box center [244, 257] width 9 height 4
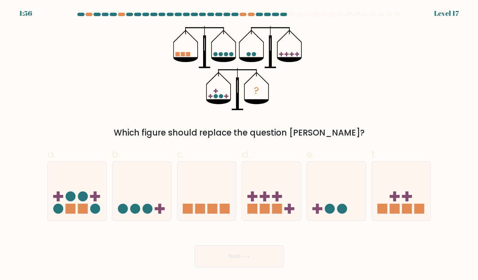
drag, startPoint x: 166, startPoint y: 138, endPoint x: 303, endPoint y: 143, distance: 137.1
click at [304, 139] on div "? Which figure should replace the question mark?" at bounding box center [238, 82] width 391 height 113
click at [303, 141] on form at bounding box center [239, 140] width 478 height 255
drag, startPoint x: 162, startPoint y: 158, endPoint x: 161, endPoint y: 161, distance: 3.5
click at [162, 160] on label "b." at bounding box center [141, 183] width 59 height 73
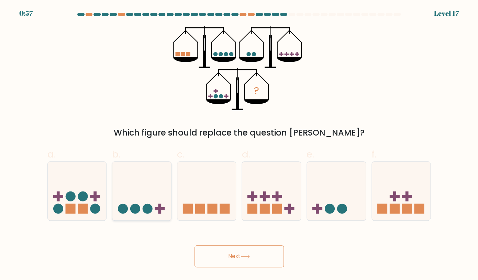
click at [155, 186] on icon at bounding box center [141, 191] width 59 height 48
click at [239, 145] on input "b." at bounding box center [239, 142] width 0 height 4
radio input "true"
click at [246, 255] on icon at bounding box center [244, 257] width 9 height 4
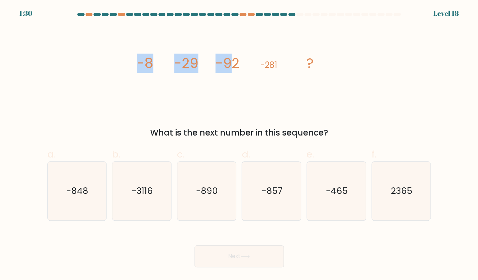
drag, startPoint x: 232, startPoint y: 60, endPoint x: 249, endPoint y: 61, distance: 16.5
click at [249, 61] on icon "image/svg+xml -8 -29 -92 -281 ?" at bounding box center [239, 68] width 206 height 84
drag, startPoint x: 238, startPoint y: 61, endPoint x: 228, endPoint y: 64, distance: 10.2
click at [228, 64] on icon "image/svg+xml -8 -29 -92 -281 ?" at bounding box center [239, 68] width 206 height 84
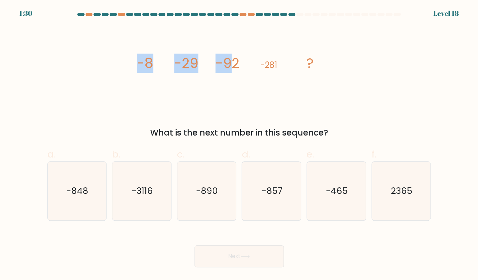
click at [228, 64] on tspan "-92" at bounding box center [227, 63] width 24 height 19
drag, startPoint x: 235, startPoint y: 63, endPoint x: 251, endPoint y: 70, distance: 17.9
click at [245, 67] on icon "image/svg+xml -8 -29 -92 -281 ?" at bounding box center [239, 68] width 206 height 84
click at [249, 70] on icon "image/svg+xml -8 -29 -92 -281 ?" at bounding box center [239, 68] width 206 height 84
drag, startPoint x: 232, startPoint y: 63, endPoint x: 241, endPoint y: 64, distance: 9.0
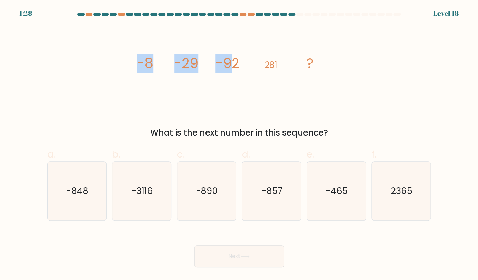
click at [241, 64] on icon "image/svg+xml -8 -29 -92 -281 ?" at bounding box center [239, 68] width 206 height 84
click at [239, 68] on tspan "-92" at bounding box center [227, 63] width 24 height 19
click at [240, 68] on icon "image/svg+xml -8 -29 -92 -281 ?" at bounding box center [239, 68] width 206 height 84
drag, startPoint x: 239, startPoint y: 66, endPoint x: 232, endPoint y: 65, distance: 6.5
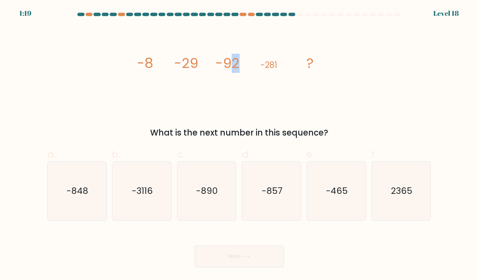
click at [232, 65] on tspan "-92" at bounding box center [227, 63] width 24 height 19
drag, startPoint x: 240, startPoint y: 64, endPoint x: 232, endPoint y: 64, distance: 7.2
click at [232, 64] on tspan "-92" at bounding box center [227, 63] width 24 height 19
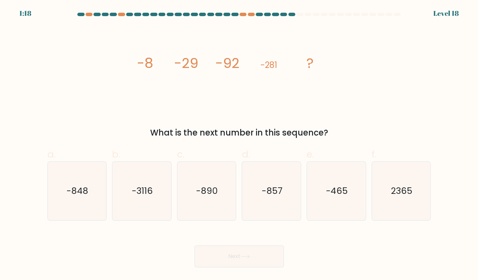
drag, startPoint x: 237, startPoint y: 64, endPoint x: 246, endPoint y: 63, distance: 8.6
click at [243, 64] on icon "image/svg+xml -8 -29 -92 -281 ?" at bounding box center [239, 68] width 206 height 84
drag, startPoint x: 246, startPoint y: 63, endPoint x: 232, endPoint y: 63, distance: 13.8
click at [232, 63] on icon "image/svg+xml -8 -29 -92 -281 ?" at bounding box center [239, 68] width 206 height 84
click at [238, 62] on tspan "-92" at bounding box center [227, 63] width 24 height 19
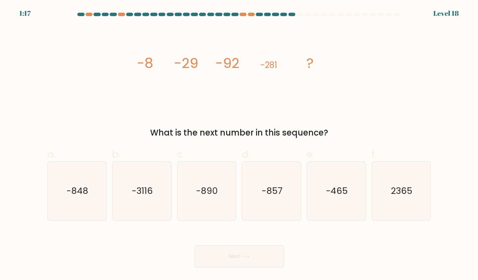
click at [232, 62] on tspan "-92" at bounding box center [227, 63] width 24 height 19
drag, startPoint x: 232, startPoint y: 62, endPoint x: 240, endPoint y: 63, distance: 7.6
click at [239, 63] on tspan "-92" at bounding box center [227, 63] width 24 height 19
drag, startPoint x: 240, startPoint y: 63, endPoint x: 232, endPoint y: 64, distance: 7.6
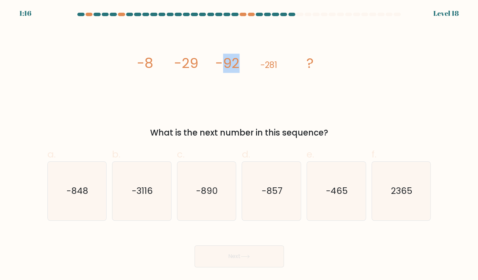
click at [232, 64] on tspan "-92" at bounding box center [227, 63] width 24 height 19
drag, startPoint x: 185, startPoint y: 61, endPoint x: 197, endPoint y: 61, distance: 12.0
click at [196, 61] on tspan "-29" at bounding box center [186, 63] width 24 height 19
click at [197, 61] on tspan "-29" at bounding box center [186, 63] width 24 height 19
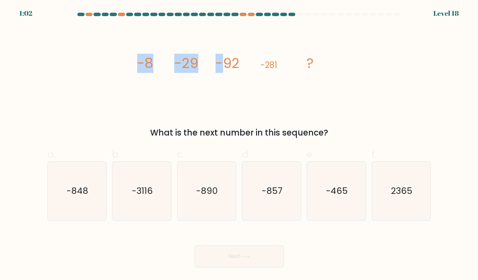
drag, startPoint x: 208, startPoint y: 64, endPoint x: 227, endPoint y: 65, distance: 18.6
click at [226, 65] on icon "image/svg+xml -8 -29 -92 -281 ?" at bounding box center [239, 68] width 206 height 84
click at [227, 65] on tspan "-92" at bounding box center [227, 63] width 24 height 19
click at [243, 69] on icon "image/svg+xml -8 -29 -92 -281 ?" at bounding box center [239, 68] width 206 height 84
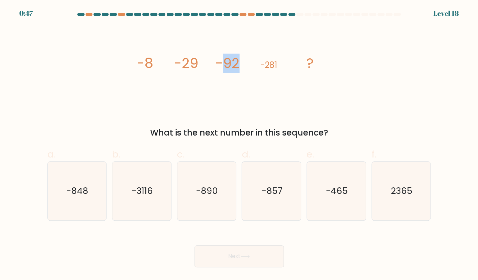
drag, startPoint x: 223, startPoint y: 68, endPoint x: 237, endPoint y: 67, distance: 14.1
click at [237, 67] on tspan "-92" at bounding box center [227, 63] width 24 height 19
drag, startPoint x: 148, startPoint y: 62, endPoint x: 164, endPoint y: 63, distance: 15.5
click at [164, 63] on icon "image/svg+xml -8 -29 -92 -281 ?" at bounding box center [239, 68] width 206 height 84
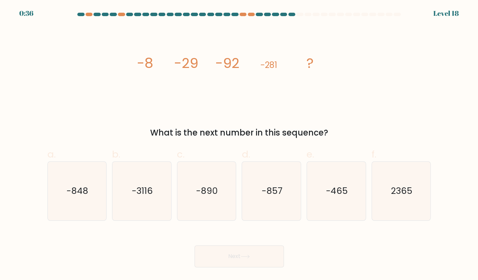
drag, startPoint x: 145, startPoint y: 62, endPoint x: 173, endPoint y: 68, distance: 29.5
click at [163, 66] on div "image/svg+xml -8 -29 -92 -281 ? What is the next number in this sequence?" at bounding box center [238, 82] width 391 height 113
click at [173, 68] on icon "image/svg+xml -8 -29 -92 -281 ?" at bounding box center [239, 68] width 206 height 84
click at [183, 77] on icon "image/svg+xml -8 -29 -92 -281 ?" at bounding box center [239, 68] width 206 height 84
click at [281, 73] on icon "image/svg+xml -8 -29 -92 -281 ?" at bounding box center [239, 68] width 206 height 84
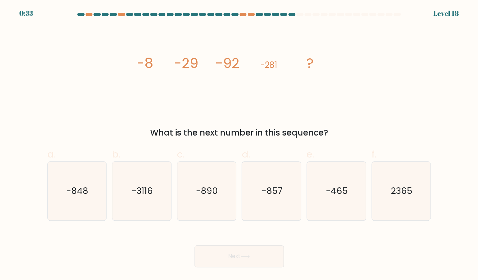
click at [275, 73] on icon "image/svg+xml -8 -29 -92 -281 ?" at bounding box center [239, 68] width 206 height 84
click at [270, 69] on tspan "-281" at bounding box center [268, 64] width 17 height 11
drag, startPoint x: 269, startPoint y: 69, endPoint x: 277, endPoint y: 68, distance: 7.6
click at [273, 69] on tspan "-281" at bounding box center [268, 64] width 17 height 11
click at [277, 68] on tspan "-281" at bounding box center [268, 64] width 17 height 11
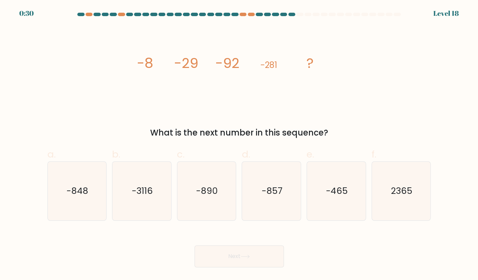
click at [277, 66] on icon "image/svg+xml -8 -29 -92 -281 ?" at bounding box center [239, 68] width 206 height 84
drag, startPoint x: 272, startPoint y: 66, endPoint x: 280, endPoint y: 67, distance: 8.0
click at [279, 67] on icon "image/svg+xml -8 -29 -92 -281 ?" at bounding box center [239, 68] width 206 height 84
click at [281, 68] on icon "image/svg+xml -8 -29 -92 -281 ?" at bounding box center [239, 68] width 206 height 84
click at [82, 192] on text "-848" at bounding box center [78, 191] width 22 height 12
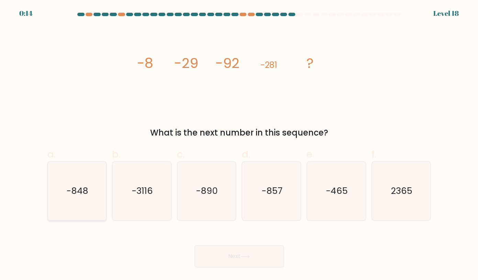
click at [239, 145] on input "a. -848" at bounding box center [239, 142] width 0 height 4
radio input "true"
click at [271, 254] on button "Next" at bounding box center [238, 257] width 89 height 22
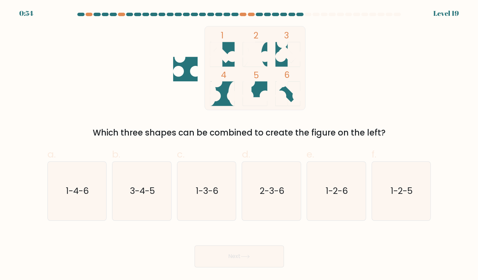
click at [352, 121] on div "1 2 3 4 5 6 Which three shapes can be combined to create the figure on the left?" at bounding box center [238, 82] width 391 height 113
click at [205, 185] on text "1-3-6" at bounding box center [207, 191] width 23 height 12
click at [239, 145] on input "c. 1-3-6" at bounding box center [239, 142] width 0 height 4
radio input "true"
click at [260, 259] on button "Next" at bounding box center [238, 257] width 89 height 22
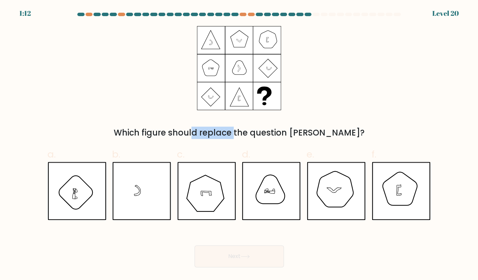
drag, startPoint x: 159, startPoint y: 134, endPoint x: 275, endPoint y: 145, distance: 116.3
click at [260, 139] on div "Which figure should replace the question mark?" at bounding box center [238, 82] width 391 height 113
click at [295, 147] on div "a. b. c. d." at bounding box center [239, 181] width 389 height 79
click at [288, 135] on div "Which figure should replace the question mark?" at bounding box center [239, 133] width 375 height 12
drag, startPoint x: 288, startPoint y: 135, endPoint x: 284, endPoint y: 138, distance: 5.6
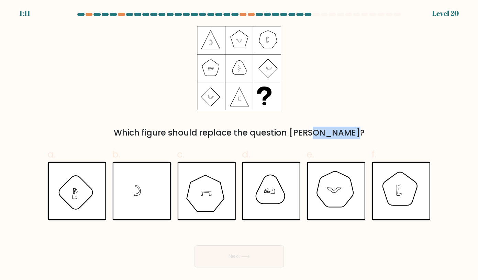
click at [287, 135] on div "Which figure should replace the question mark?" at bounding box center [239, 133] width 375 height 12
click at [284, 138] on div "Which figure should replace the question mark?" at bounding box center [239, 133] width 375 height 12
click at [331, 193] on icon at bounding box center [336, 191] width 59 height 58
click at [239, 145] on input "e." at bounding box center [239, 142] width 0 height 4
radio input "true"
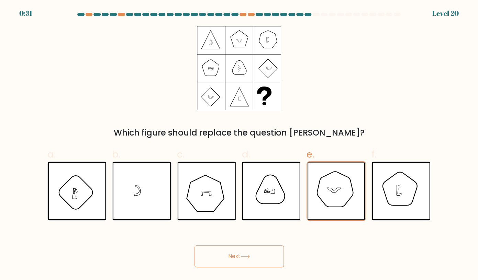
click at [265, 252] on button "Next" at bounding box center [238, 257] width 89 height 22
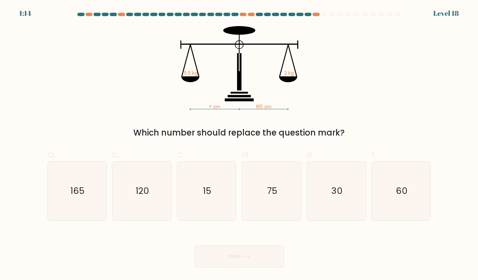
drag, startPoint x: 284, startPoint y: 137, endPoint x: 332, endPoint y: 143, distance: 49.1
click at [300, 139] on div "? cm 165 cm 5.5 kg 2 kg Which number should replace the question mark?" at bounding box center [238, 82] width 391 height 113
click at [337, 144] on div "a. 165 b. 120" at bounding box center [239, 181] width 389 height 79
drag, startPoint x: 259, startPoint y: 108, endPoint x: 275, endPoint y: 113, distance: 17.4
click at [274, 113] on div "? cm 165 cm 5.5 kg 2 kg Which number should replace the question mark?" at bounding box center [238, 82] width 391 height 113
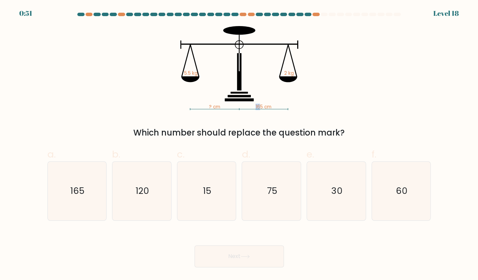
click at [275, 113] on div "? cm 165 cm 5.5 kg 2 kg Which number should replace the question mark?" at bounding box center [238, 82] width 391 height 113
click at [400, 190] on text "60" at bounding box center [402, 191] width 12 height 12
click at [239, 145] on input "f. 60" at bounding box center [239, 142] width 0 height 4
radio input "true"
click at [250, 256] on icon at bounding box center [244, 257] width 9 height 4
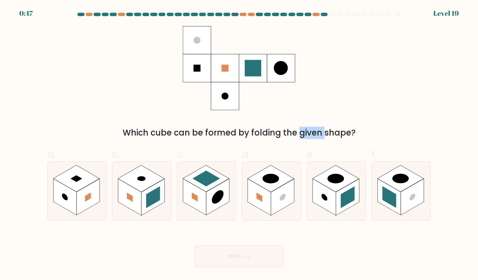
drag, startPoint x: 245, startPoint y: 132, endPoint x: 296, endPoint y: 135, distance: 51.9
click at [284, 135] on div "Which cube can be formed by folding the given shape?" at bounding box center [239, 133] width 375 height 12
click at [312, 135] on div "Which cube can be formed by folding the given shape?" at bounding box center [239, 133] width 375 height 12
click at [332, 200] on rect at bounding box center [324, 197] width 23 height 36
click at [239, 145] on input "e." at bounding box center [239, 142] width 0 height 4
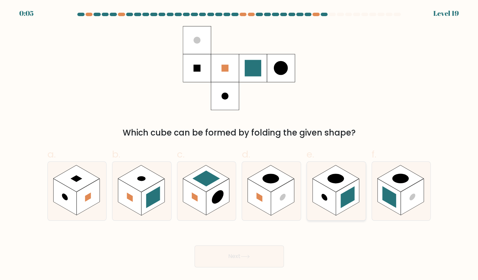
radio input "true"
click at [242, 250] on button "Next" at bounding box center [238, 257] width 89 height 22
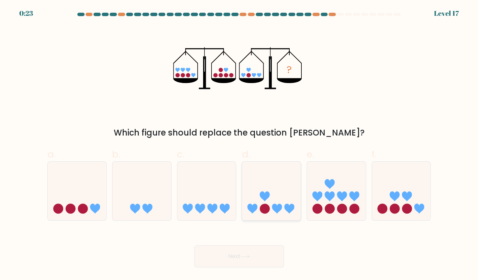
click at [270, 204] on icon at bounding box center [271, 191] width 59 height 48
click at [239, 145] on input "d." at bounding box center [239, 142] width 0 height 4
radio input "true"
click at [263, 255] on button "Next" at bounding box center [238, 257] width 89 height 22
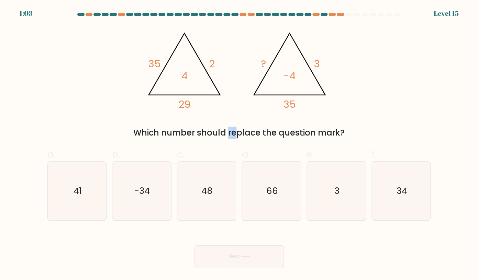
drag, startPoint x: 164, startPoint y: 135, endPoint x: 236, endPoint y: 139, distance: 71.2
click at [208, 139] on div "@import url('https://fonts.googleapis.com/css?family=Abril+Fatface:400,100,100i…" at bounding box center [238, 82] width 391 height 113
click at [236, 139] on div "Which number should replace the question mark?" at bounding box center [239, 133] width 375 height 12
drag, startPoint x: 236, startPoint y: 139, endPoint x: 173, endPoint y: 124, distance: 64.2
click at [174, 124] on div "@import url('https://fonts.googleapis.com/css?family=Abril+Fatface:400,100,100i…" at bounding box center [238, 82] width 391 height 113
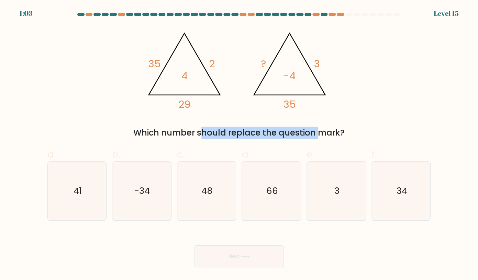
click at [171, 131] on div "Which number should replace the question mark?" at bounding box center [239, 133] width 375 height 12
click at [221, 133] on div "Which number should replace the question mark?" at bounding box center [239, 133] width 375 height 12
click at [266, 133] on div "Which number should replace the question mark?" at bounding box center [239, 133] width 375 height 12
click at [398, 185] on text "34" at bounding box center [401, 191] width 11 height 12
click at [239, 145] on input "f. 34" at bounding box center [239, 142] width 0 height 4
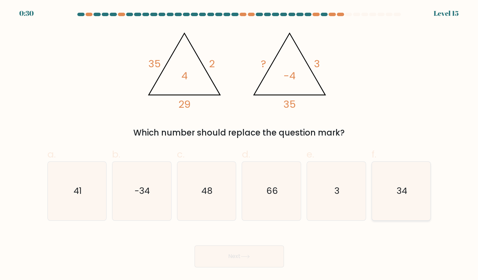
radio input "true"
click at [265, 259] on button "Next" at bounding box center [238, 257] width 89 height 22
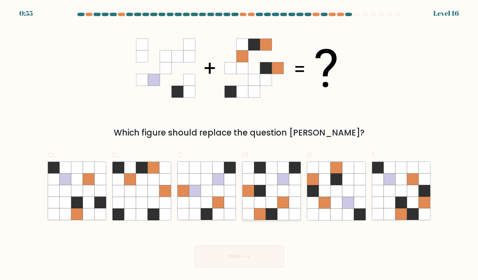
click at [276, 195] on icon at bounding box center [271, 191] width 12 height 12
click at [239, 145] on input "d." at bounding box center [239, 142] width 0 height 4
radio input "true"
click at [239, 252] on button "Next" at bounding box center [238, 257] width 89 height 22
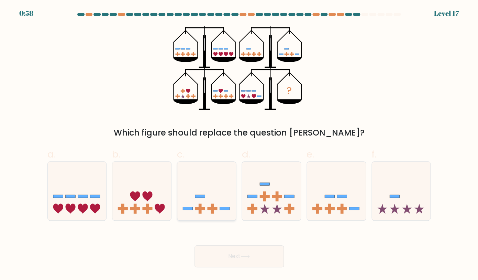
click at [214, 204] on icon at bounding box center [206, 191] width 59 height 48
click at [239, 145] on input "c." at bounding box center [239, 142] width 0 height 4
radio input "true"
click at [99, 196] on rect at bounding box center [95, 196] width 10 height 3
click at [239, 145] on input "a." at bounding box center [239, 142] width 0 height 4
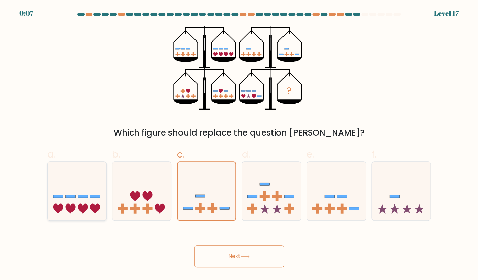
radio input "true"
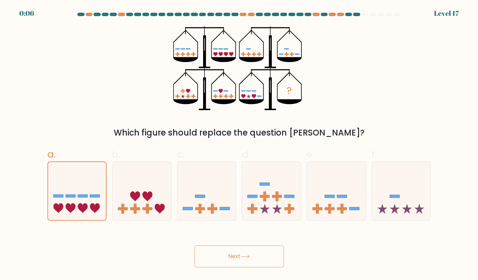
click at [238, 254] on button "Next" at bounding box center [238, 257] width 89 height 22
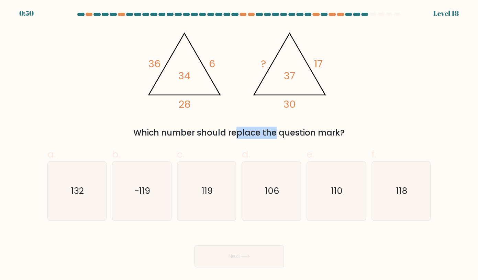
drag, startPoint x: 249, startPoint y: 140, endPoint x: 333, endPoint y: 135, distance: 83.6
click at [322, 138] on div "Which number should replace the question mark?" at bounding box center [239, 133] width 375 height 12
drag, startPoint x: 333, startPoint y: 135, endPoint x: 328, endPoint y: 132, distance: 5.8
click at [333, 135] on div "Which number should replace the question mark?" at bounding box center [239, 133] width 375 height 12
click at [273, 136] on div "Which number should replace the question mark?" at bounding box center [239, 133] width 375 height 12
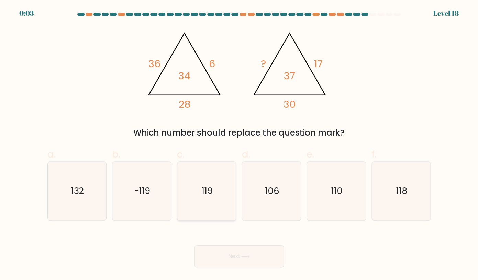
click at [206, 194] on text "119" at bounding box center [207, 191] width 11 height 12
click at [239, 145] on input "c. 119" at bounding box center [239, 142] width 0 height 4
radio input "true"
click at [245, 255] on icon at bounding box center [244, 257] width 9 height 4
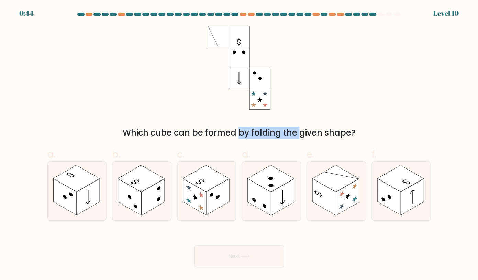
drag, startPoint x: 187, startPoint y: 133, endPoint x: 287, endPoint y: 134, distance: 100.3
click at [283, 134] on div "Which cube can be formed by folding the given shape?" at bounding box center [239, 133] width 375 height 12
click at [287, 134] on div "Which cube can be formed by folding the given shape?" at bounding box center [239, 133] width 375 height 12
drag, startPoint x: 287, startPoint y: 134, endPoint x: 247, endPoint y: 132, distance: 40.2
click at [248, 132] on div "Which cube can be formed by folding the given shape?" at bounding box center [239, 133] width 375 height 12
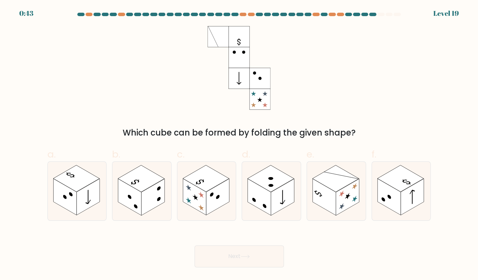
click at [247, 132] on div "Which cube can be formed by folding the given shape?" at bounding box center [239, 133] width 375 height 12
click at [198, 196] on rect at bounding box center [194, 197] width 23 height 36
click at [239, 145] on input "c." at bounding box center [239, 142] width 0 height 4
radio input "true"
click at [264, 250] on button "Next" at bounding box center [238, 257] width 89 height 22
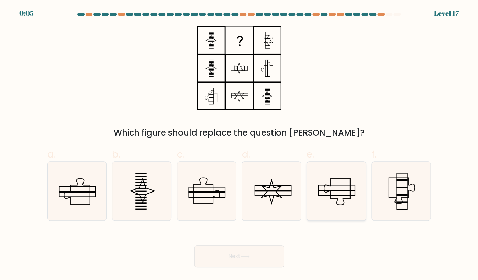
click at [349, 192] on icon at bounding box center [336, 191] width 58 height 58
click at [239, 145] on input "e." at bounding box center [239, 142] width 0 height 4
radio input "true"
click at [82, 183] on icon at bounding box center [77, 191] width 58 height 58
click at [250, 255] on div "Next" at bounding box center [238, 248] width 391 height 38
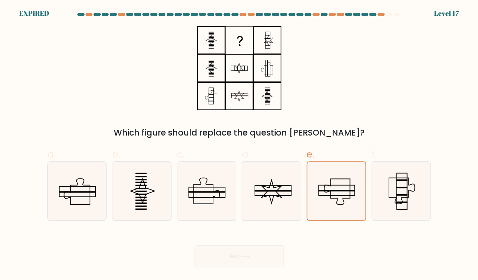
drag, startPoint x: 408, startPoint y: 14, endPoint x: 415, endPoint y: 17, distance: 7.4
click at [415, 17] on div at bounding box center [238, 16] width 391 height 6
click at [418, 24] on form at bounding box center [239, 140] width 478 height 255
click at [344, 192] on icon at bounding box center [336, 191] width 58 height 58
click at [239, 145] on input "e." at bounding box center [239, 142] width 0 height 4
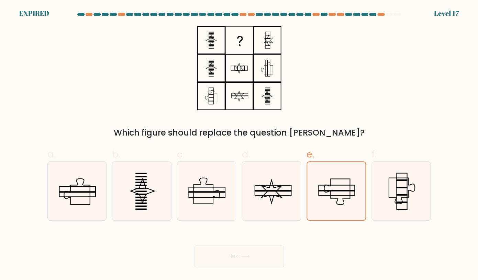
click at [245, 275] on body "EXPIRED Level 17" at bounding box center [239, 140] width 478 height 280
click at [236, 262] on div "Next" at bounding box center [238, 248] width 391 height 38
click at [261, 65] on icon at bounding box center [239, 68] width 86 height 84
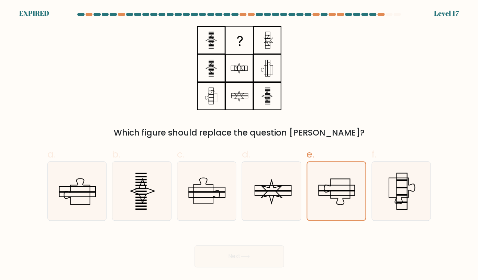
click at [370, 52] on div "Which figure should replace the question mark?" at bounding box center [238, 82] width 391 height 113
click at [389, 16] on div at bounding box center [238, 16] width 391 height 6
click at [389, 16] on div at bounding box center [388, 14] width 7 height 3
drag, startPoint x: 401, startPoint y: 13, endPoint x: 327, endPoint y: 0, distance: 75.7
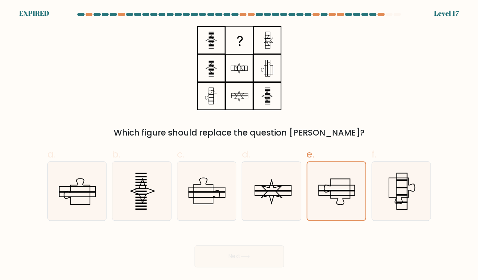
click at [401, 13] on div at bounding box center [238, 16] width 391 height 6
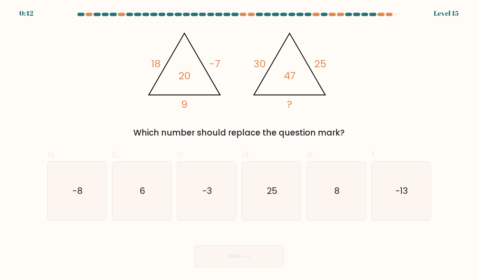
click at [381, 122] on div "@import url('https://fonts.googleapis.com/css?family=Abril+Fatface:400,100,100i…" at bounding box center [238, 82] width 391 height 113
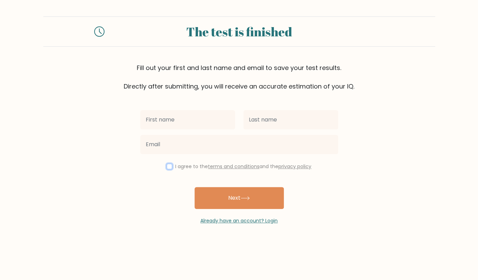
click at [167, 168] on input "checkbox" at bounding box center [169, 166] width 5 height 5
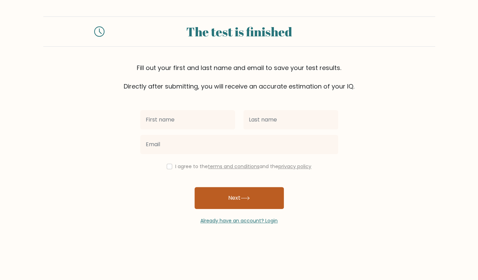
click at [240, 193] on button "Next" at bounding box center [238, 198] width 89 height 22
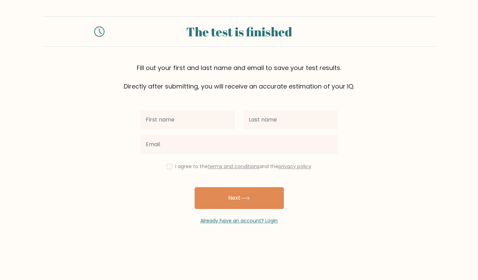
click at [171, 187] on div "I agree to the terms and conditions and the privacy policy Next Already have an…" at bounding box center [239, 158] width 206 height 134
click at [243, 166] on link "terms and conditions" at bounding box center [234, 166] width 52 height 7
click at [98, 26] on icon at bounding box center [99, 31] width 10 height 10
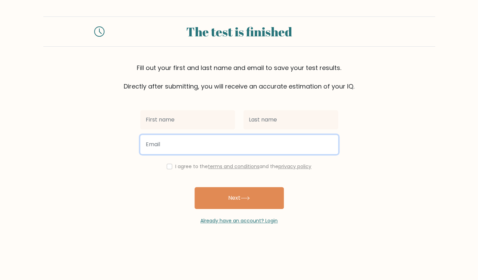
click at [262, 146] on input "email" at bounding box center [239, 144] width 198 height 19
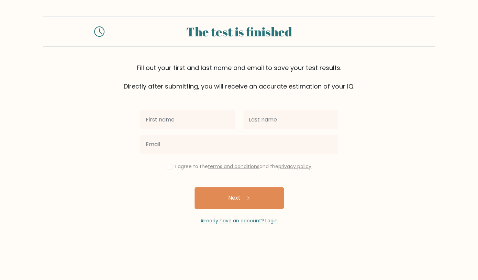
click at [171, 166] on div "I agree to the terms and conditions and the privacy policy" at bounding box center [239, 166] width 206 height 8
click at [167, 167] on input "checkbox" at bounding box center [169, 166] width 5 height 5
checkbox input "true"
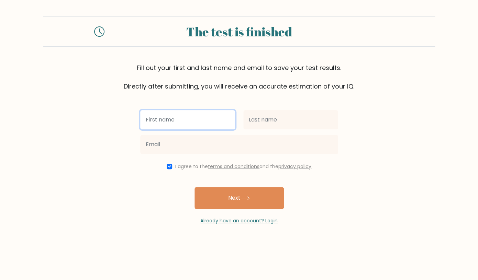
click at [189, 127] on input "text" at bounding box center [187, 119] width 95 height 19
type input "asdf"
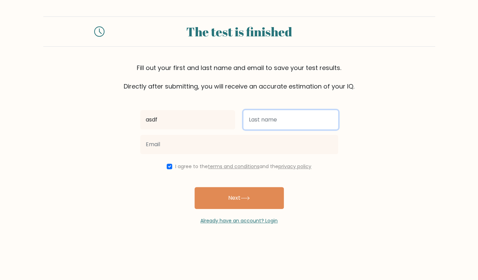
click at [257, 118] on input "text" at bounding box center [290, 119] width 95 height 19
type input "asdf"
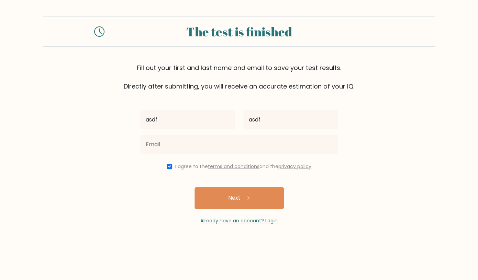
click at [179, 159] on div "asdf asdf I agree to the terms and conditions and the privacy policy Next Alrea…" at bounding box center [239, 158] width 206 height 134
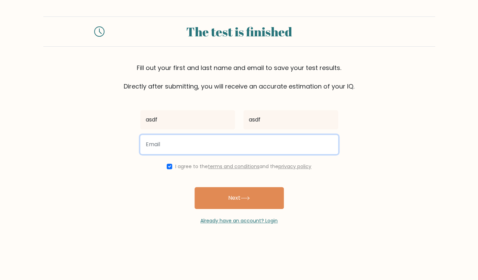
click at [183, 144] on input "email" at bounding box center [239, 144] width 198 height 19
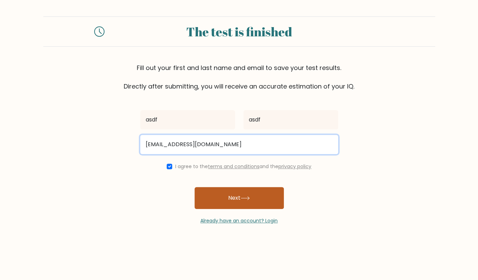
type input "asdf@asd.com"
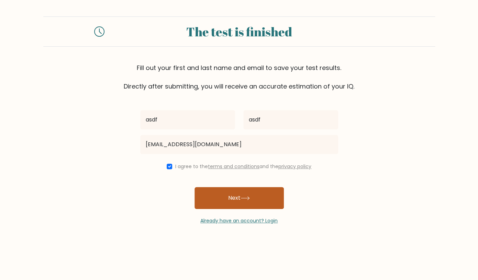
click at [243, 200] on icon at bounding box center [244, 198] width 9 height 4
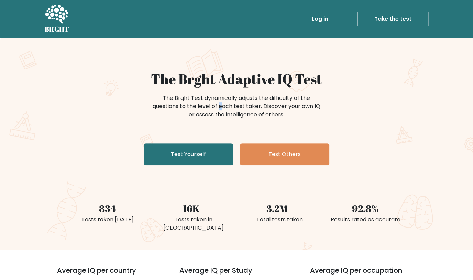
drag, startPoint x: 193, startPoint y: 103, endPoint x: 202, endPoint y: 115, distance: 15.0
click at [199, 112] on div "The Brght Test dynamically adjusts the difficulty of the questions to the level…" at bounding box center [236, 106] width 172 height 25
click at [203, 115] on div "The Brght Test dynamically adjusts the difficulty of the questions to the level…" at bounding box center [236, 106] width 172 height 25
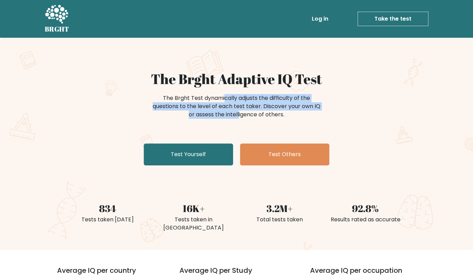
drag, startPoint x: 203, startPoint y: 115, endPoint x: 201, endPoint y: 98, distance: 17.2
click at [201, 98] on div "The Brght Test dynamically adjusts the difficulty of the questions to the level…" at bounding box center [236, 106] width 172 height 25
click at [201, 97] on div "The Brght Test dynamically adjusts the difficulty of the questions to the level…" at bounding box center [236, 106] width 172 height 25
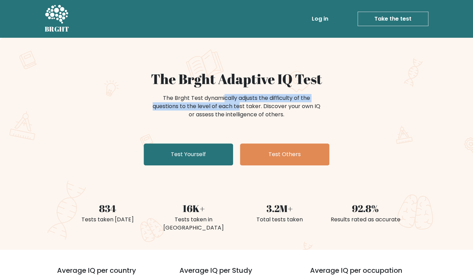
drag, startPoint x: 201, startPoint y: 97, endPoint x: 216, endPoint y: 113, distance: 22.1
click at [214, 113] on div "The Brght Test dynamically adjusts the difficulty of the questions to the level…" at bounding box center [236, 106] width 172 height 25
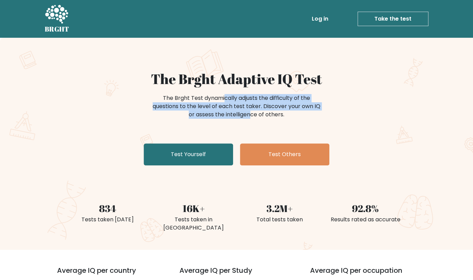
click at [216, 111] on div "The Brght Test dynamically adjusts the difficulty of the questions to the level…" at bounding box center [236, 106] width 172 height 25
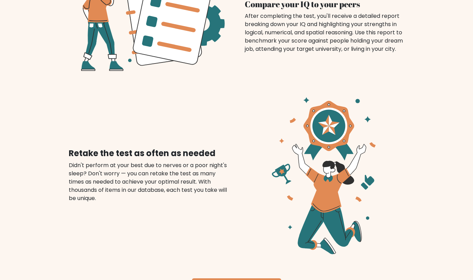
scroll to position [912, 0]
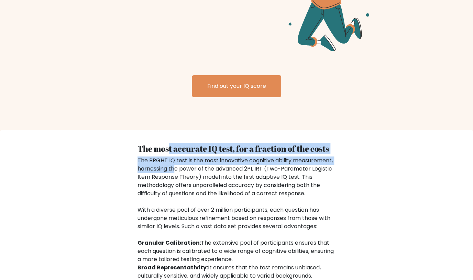
drag, startPoint x: 170, startPoint y: 146, endPoint x: 175, endPoint y: 161, distance: 16.6
click at [175, 161] on div "The most accurate IQ test, for a fraction of the costs The BRGHT IQ test is the…" at bounding box center [236, 275] width 206 height 263
click at [175, 161] on div "The BRGHT IQ test is the most innovative cognitive ability measurement, harness…" at bounding box center [236, 252] width 198 height 190
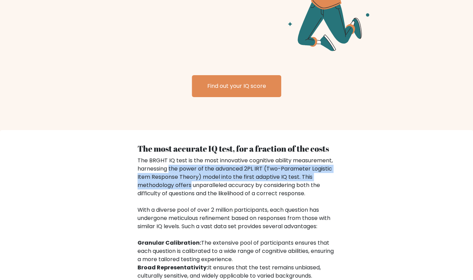
drag, startPoint x: 175, startPoint y: 161, endPoint x: 182, endPoint y: 177, distance: 16.3
click at [181, 176] on div "The BRGHT IQ test is the most innovative cognitive ability measurement, harness…" at bounding box center [236, 252] width 198 height 190
click at [182, 177] on div "The BRGHT IQ test is the most innovative cognitive ability measurement, harness…" at bounding box center [236, 252] width 198 height 190
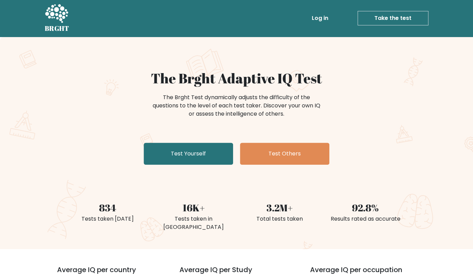
scroll to position [0, 0]
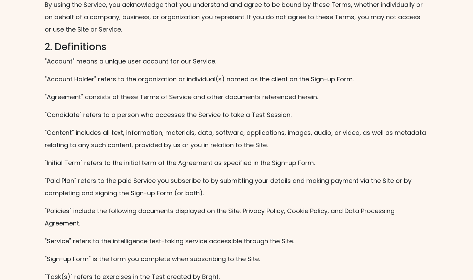
scroll to position [236, 0]
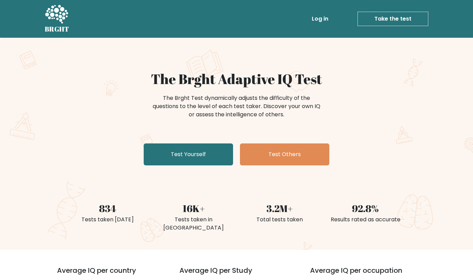
scroll to position [5, 0]
